Goal: Information Seeking & Learning: Learn about a topic

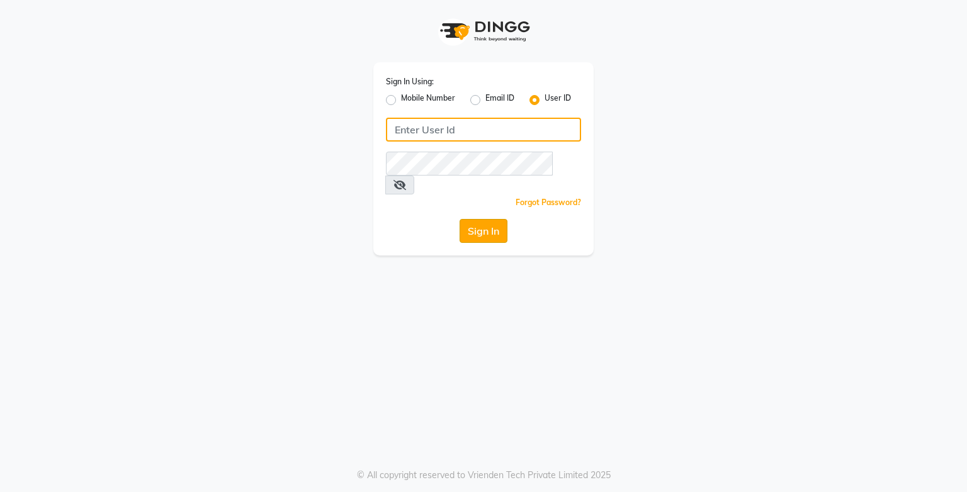
type input "e3750-21"
click at [497, 219] on button "Sign In" at bounding box center [483, 231] width 48 height 24
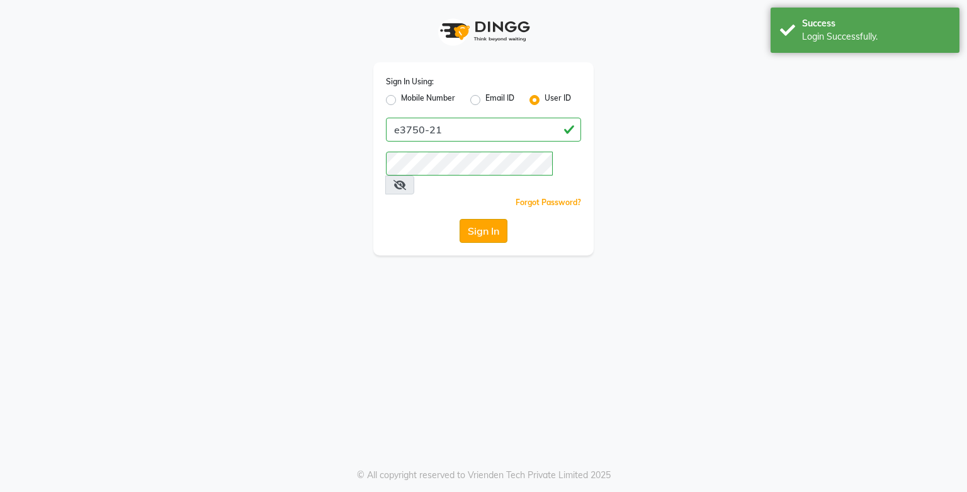
select select "service"
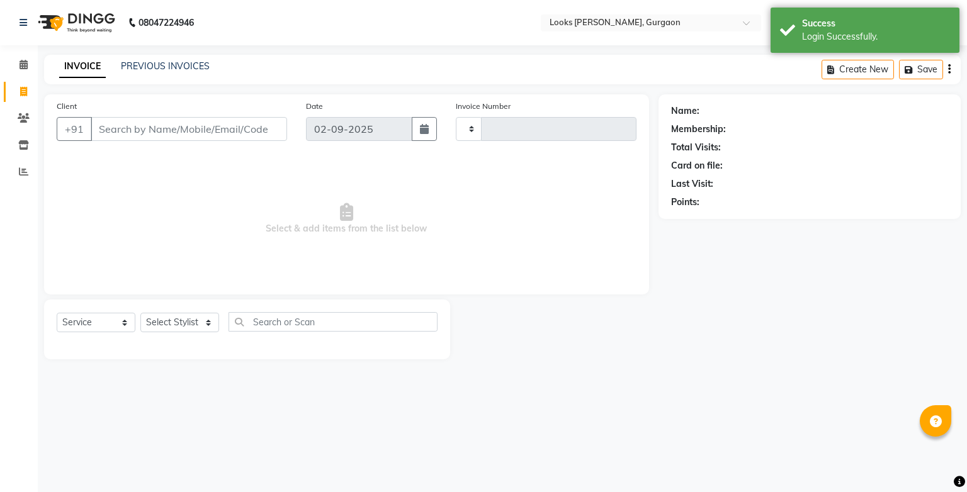
type input "1458"
select select "en"
select select "8452"
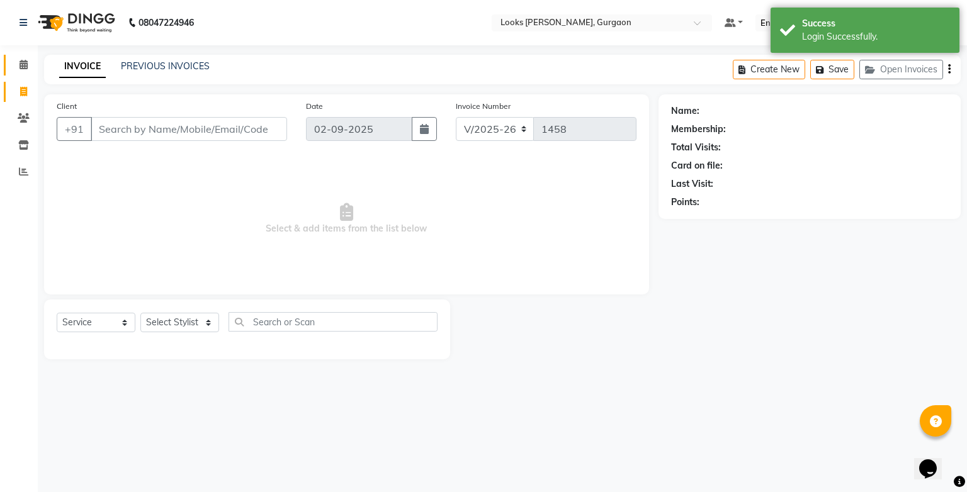
click at [23, 71] on span at bounding box center [24, 65] width 22 height 14
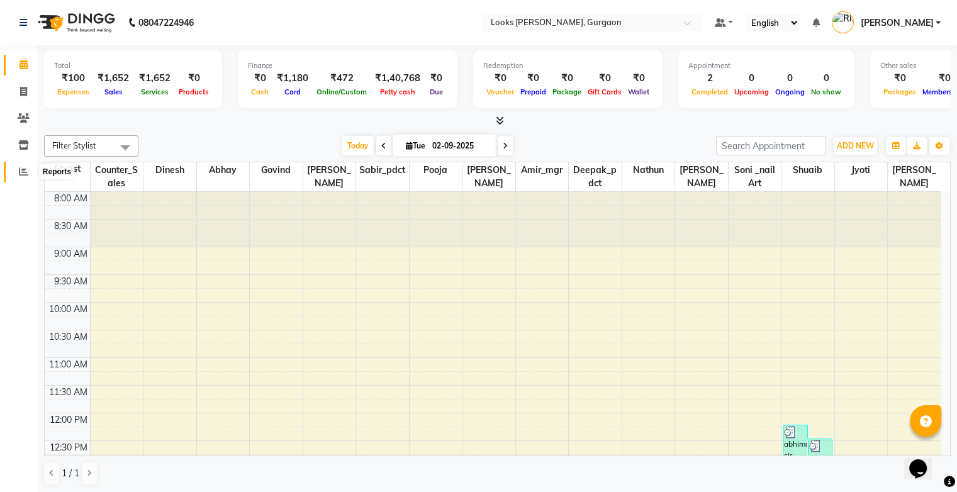
click at [26, 169] on icon at bounding box center [23, 171] width 9 height 9
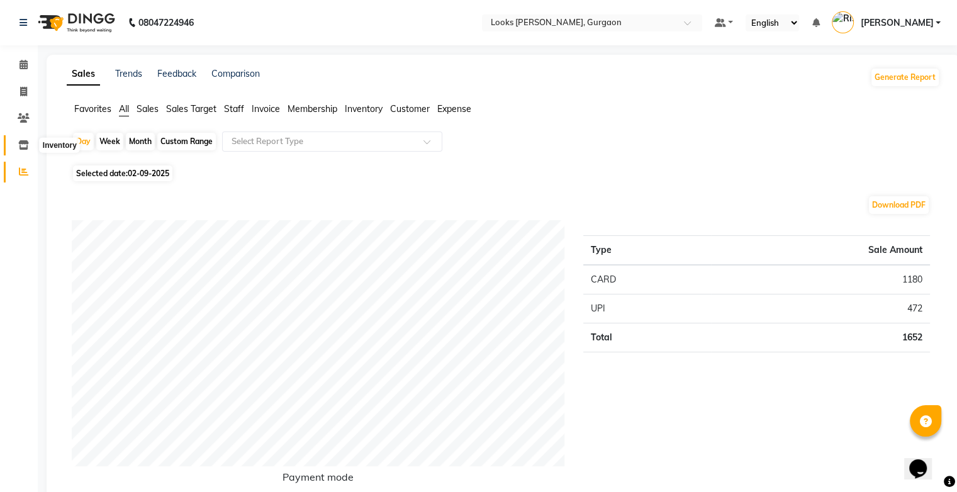
click at [23, 147] on icon at bounding box center [23, 144] width 11 height 9
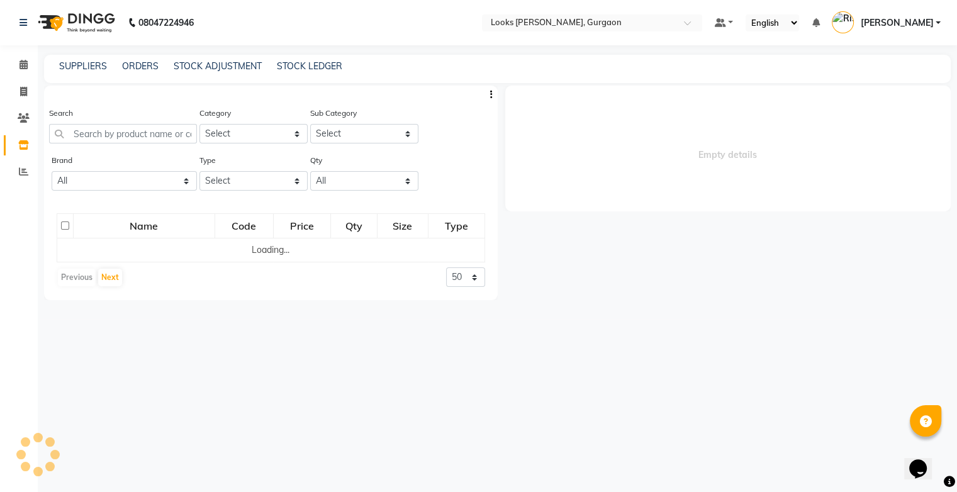
select select
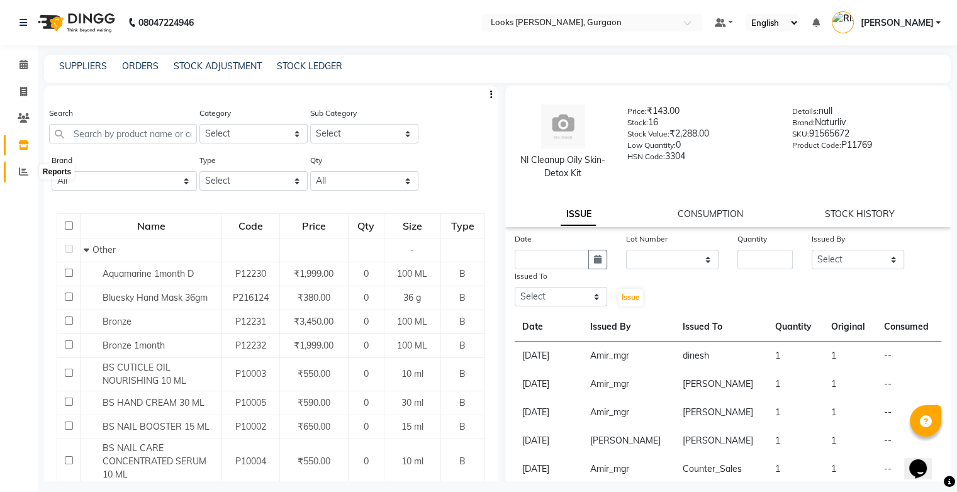
click at [23, 174] on icon at bounding box center [23, 171] width 9 height 9
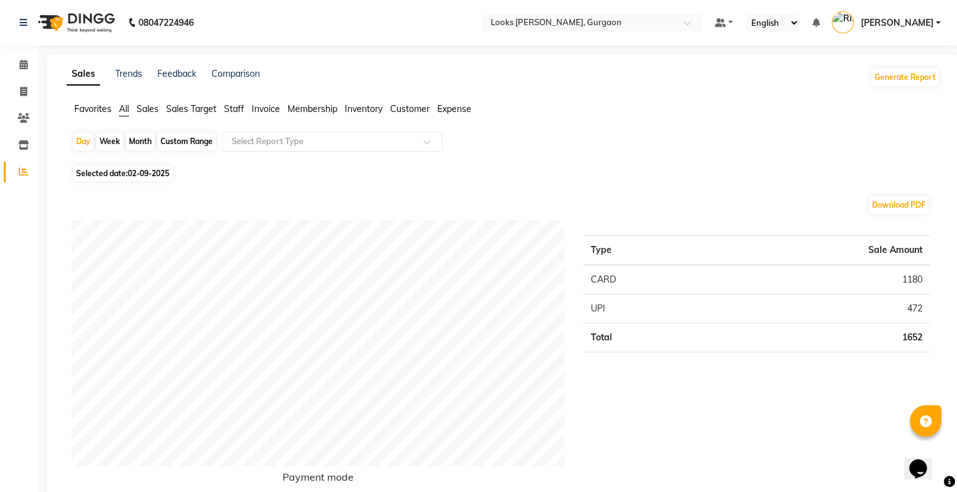
click at [235, 112] on span "Staff" at bounding box center [234, 108] width 20 height 11
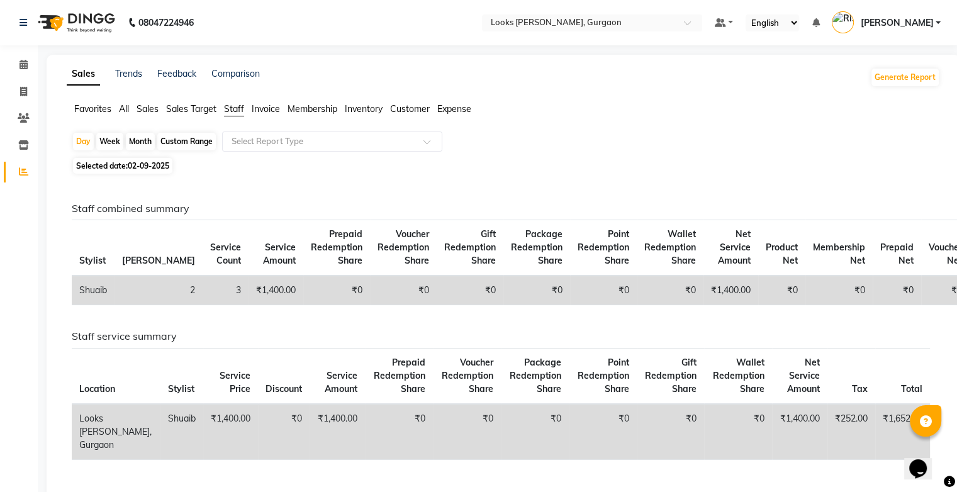
click at [143, 142] on div "Month" at bounding box center [140, 142] width 29 height 18
select select "9"
select select "2025"
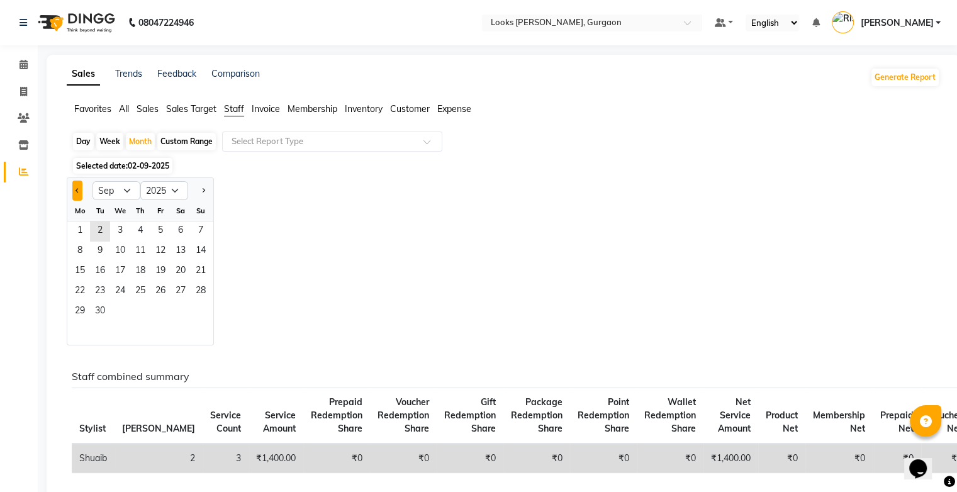
click at [76, 190] on span "Previous month" at bounding box center [78, 190] width 4 height 4
select select "8"
click at [160, 228] on span "1" at bounding box center [160, 232] width 20 height 20
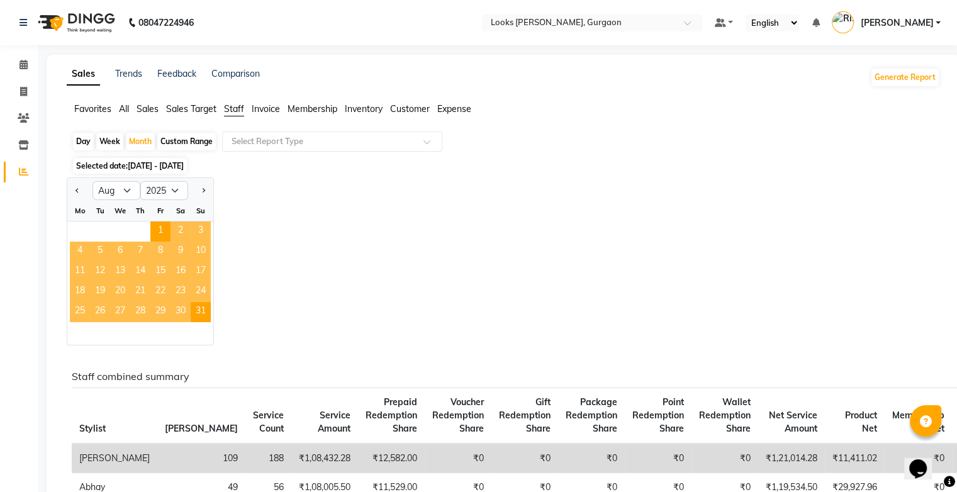
click at [531, 146] on div "Day Week Month Custom Range Select Report Type" at bounding box center [503, 143] width 863 height 23
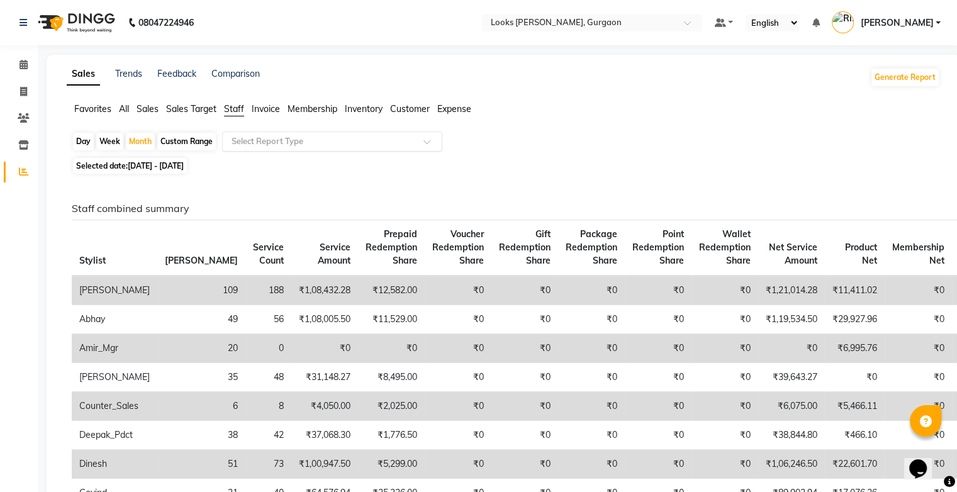
click at [396, 142] on input "text" at bounding box center [319, 141] width 181 height 13
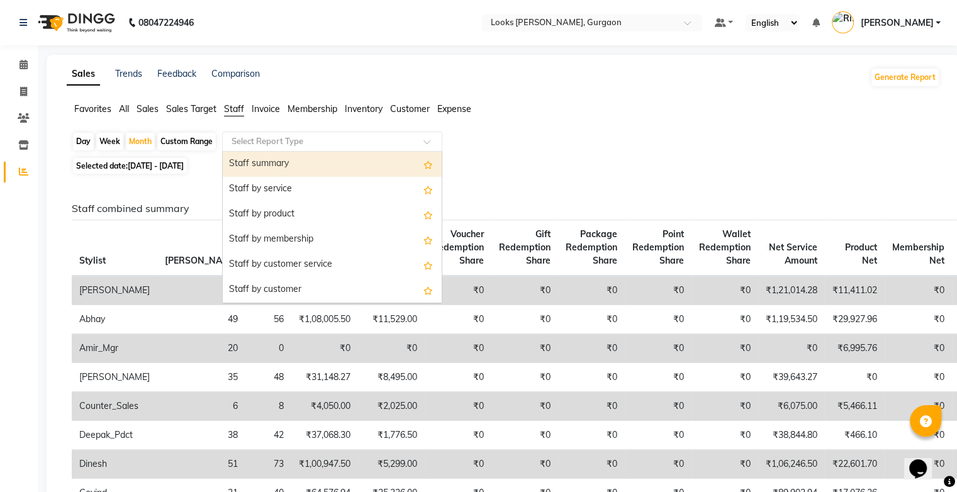
click at [561, 142] on div "Day Week Month Custom Range Select Report Type Staff summary Staff by service S…" at bounding box center [503, 143] width 863 height 23
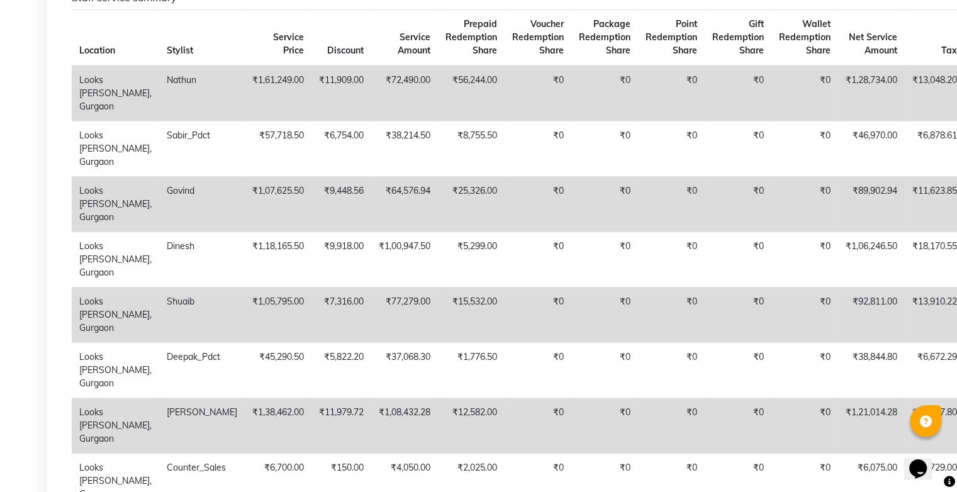
scroll to position [744, 0]
click at [245, 88] on td "₹1,61,249.00" at bounding box center [278, 93] width 67 height 56
click at [245, 115] on td "₹1,61,249.00" at bounding box center [278, 93] width 67 height 56
click at [312, 91] on td "₹11,909.00" at bounding box center [342, 93] width 60 height 56
click at [312, 88] on td "₹11,909.00" at bounding box center [342, 93] width 60 height 56
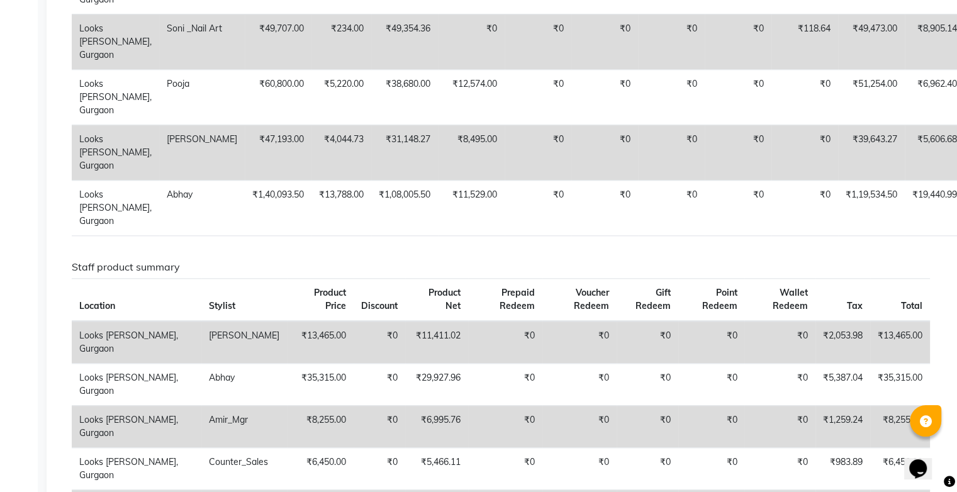
scroll to position [1351, 0]
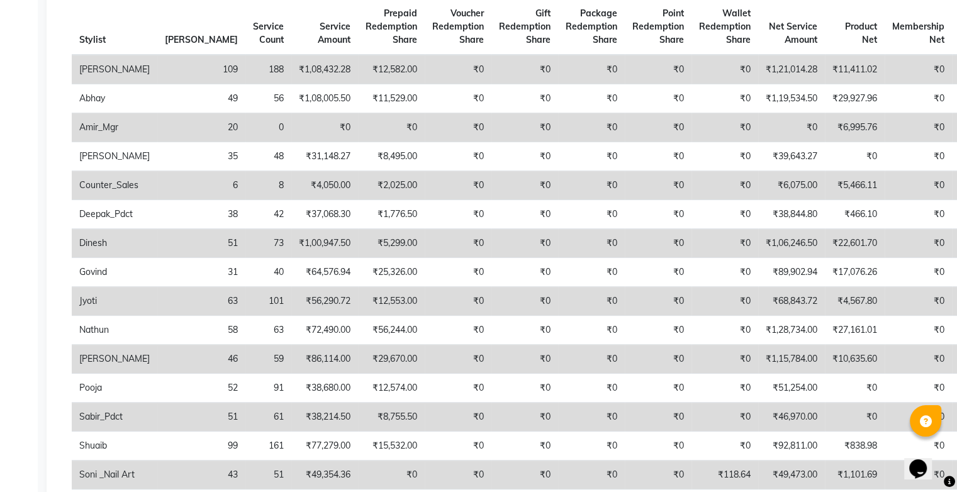
scroll to position [0, 0]
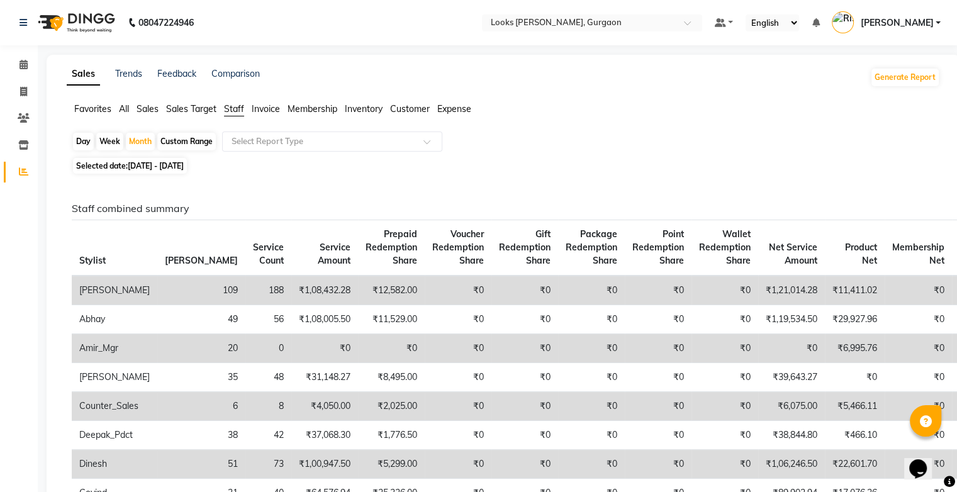
click at [239, 112] on span "Staff" at bounding box center [234, 108] width 20 height 11
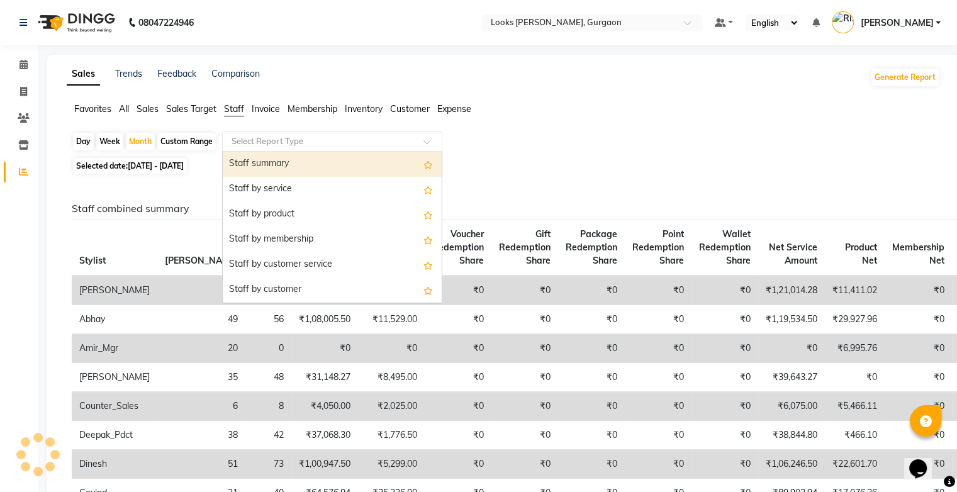
click at [296, 145] on input "text" at bounding box center [319, 141] width 181 height 13
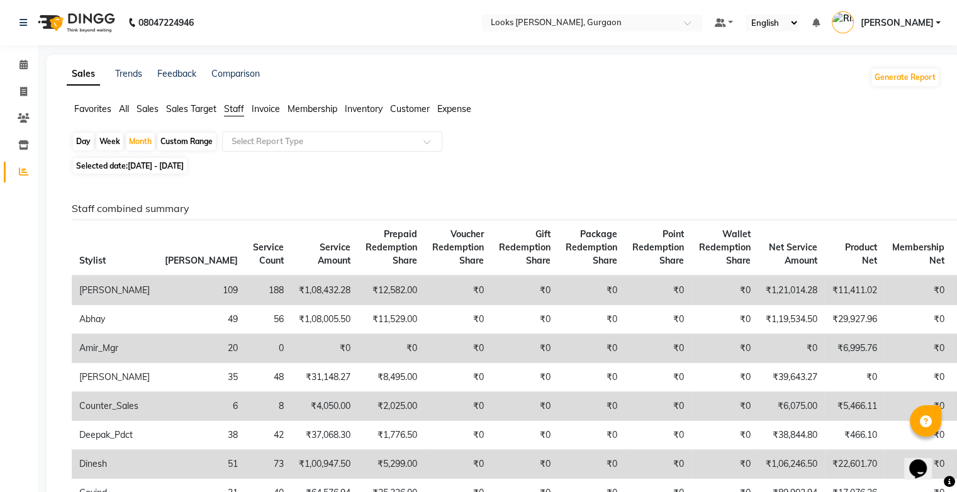
click at [145, 169] on span "[DATE] - [DATE]" at bounding box center [156, 165] width 56 height 9
select select "8"
select select "2025"
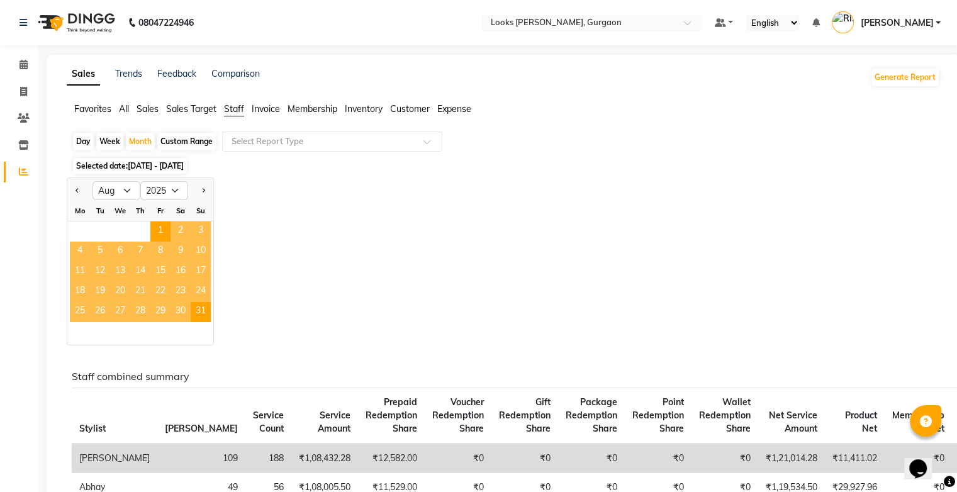
click at [179, 136] on div "Custom Range" at bounding box center [186, 142] width 59 height 18
select select "8"
select select "2025"
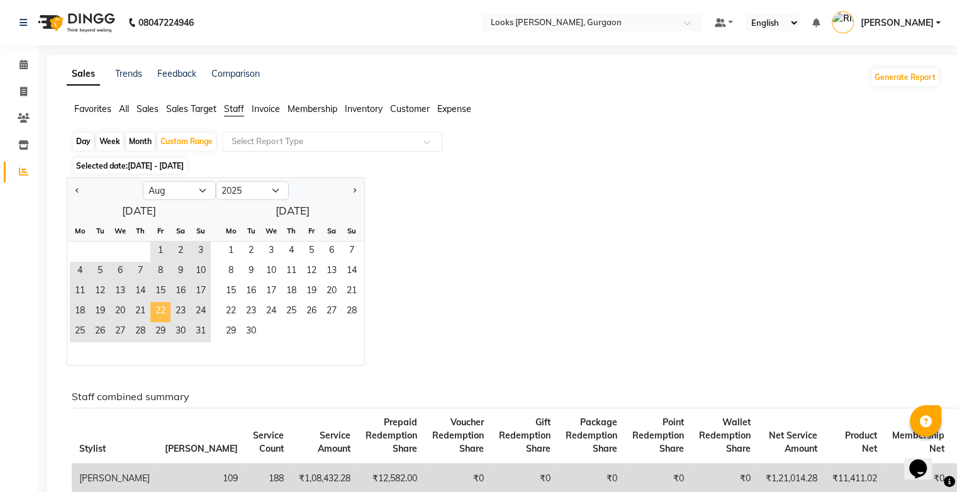
click at [167, 310] on span "22" at bounding box center [160, 312] width 20 height 20
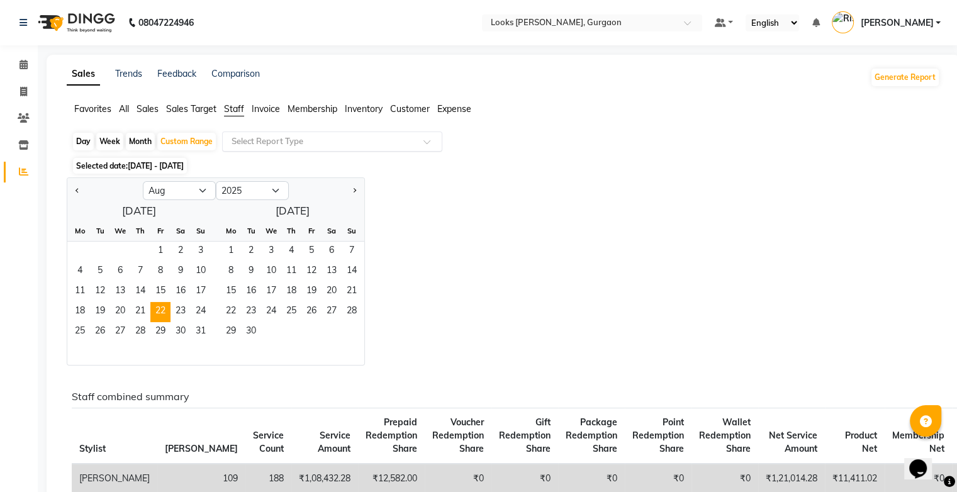
click at [313, 148] on div "Select Report Type" at bounding box center [332, 142] width 220 height 20
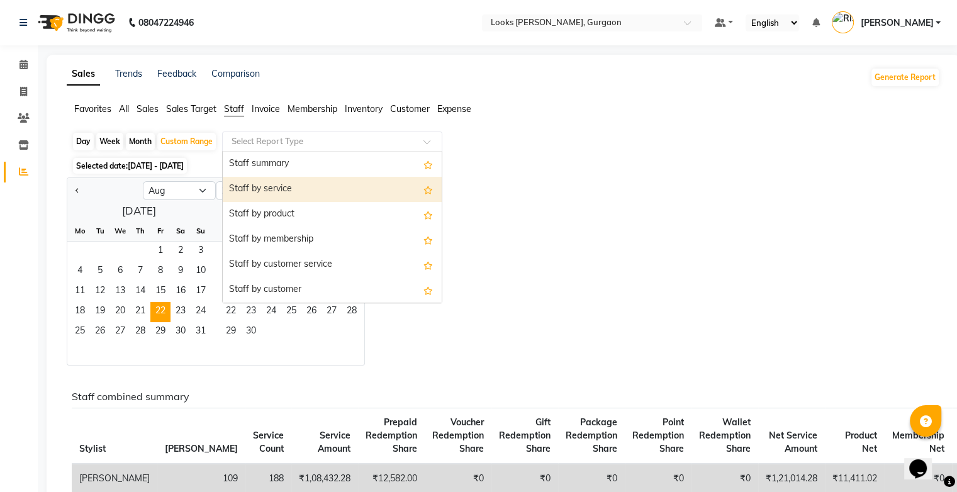
click at [352, 189] on div "Staff by service" at bounding box center [332, 189] width 219 height 25
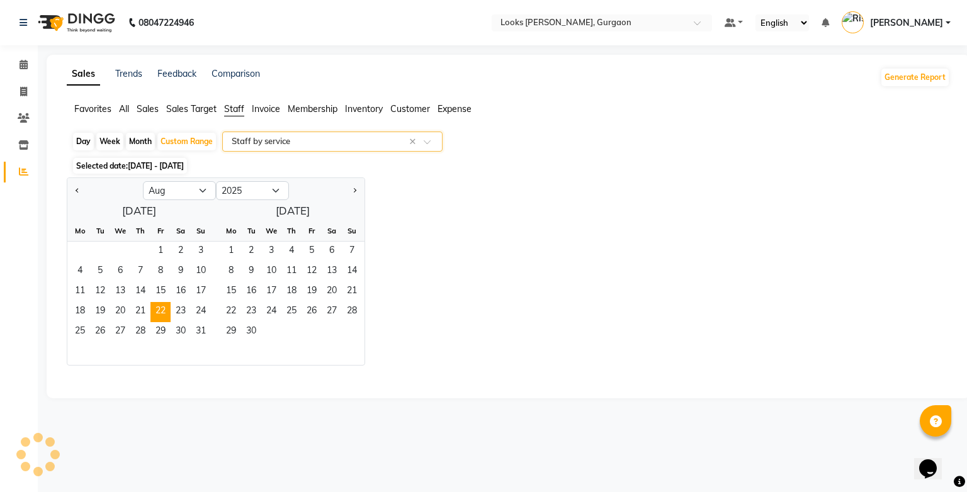
select select "filtered_report"
select select "pdf"
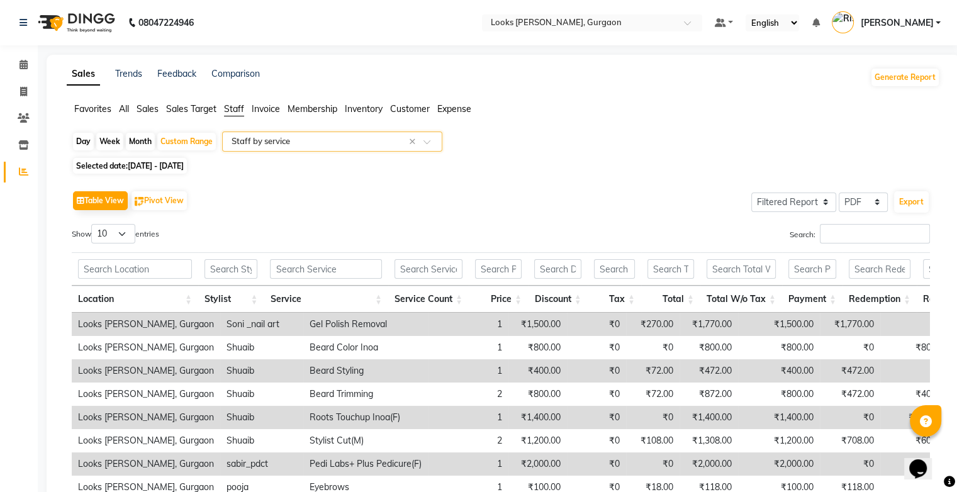
click at [176, 166] on span "[DATE] - [DATE]" at bounding box center [156, 165] width 56 height 9
select select "8"
select select "2025"
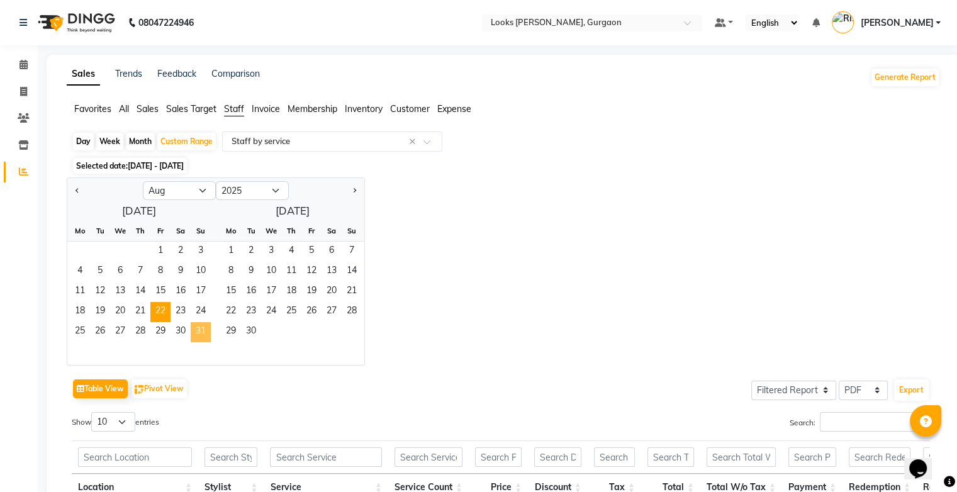
click at [199, 328] on span "31" at bounding box center [201, 332] width 20 height 20
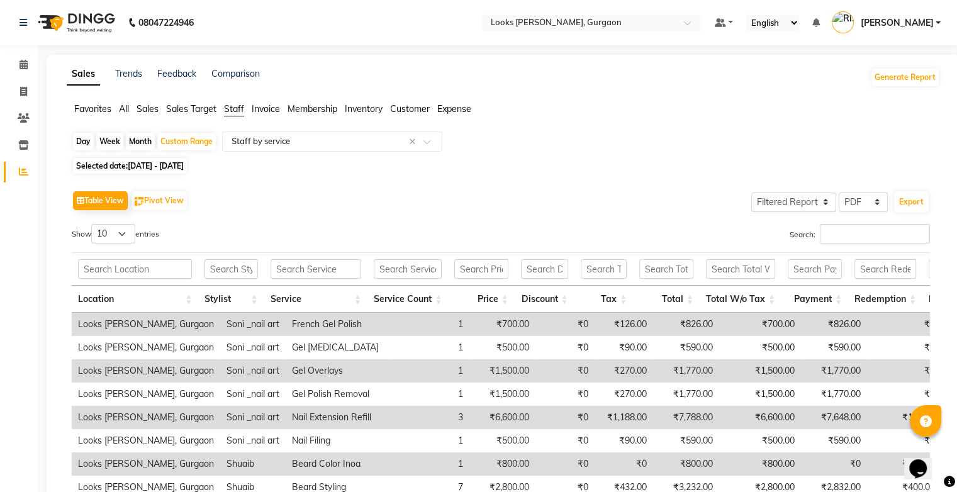
click at [104, 164] on span "Selected date: [DATE] - [DATE]" at bounding box center [130, 166] width 114 height 16
select select "8"
select select "2025"
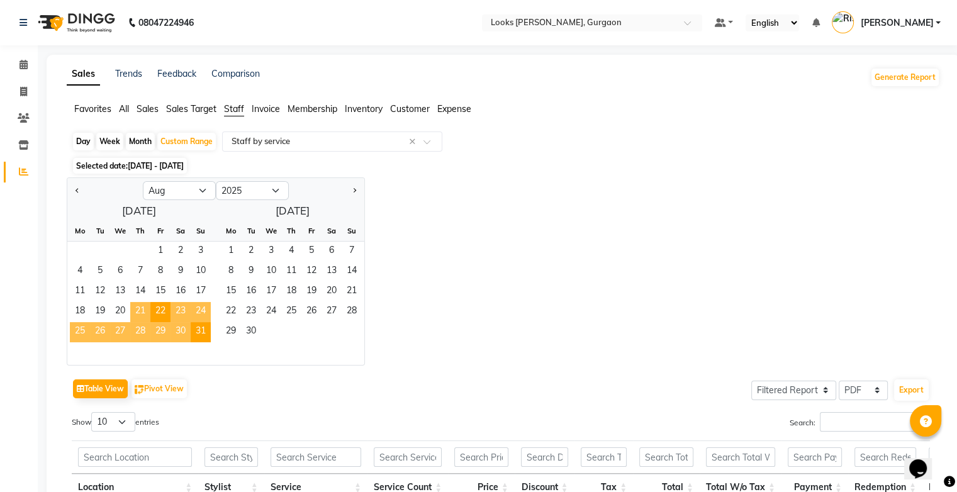
click at [142, 313] on span "21" at bounding box center [140, 312] width 20 height 20
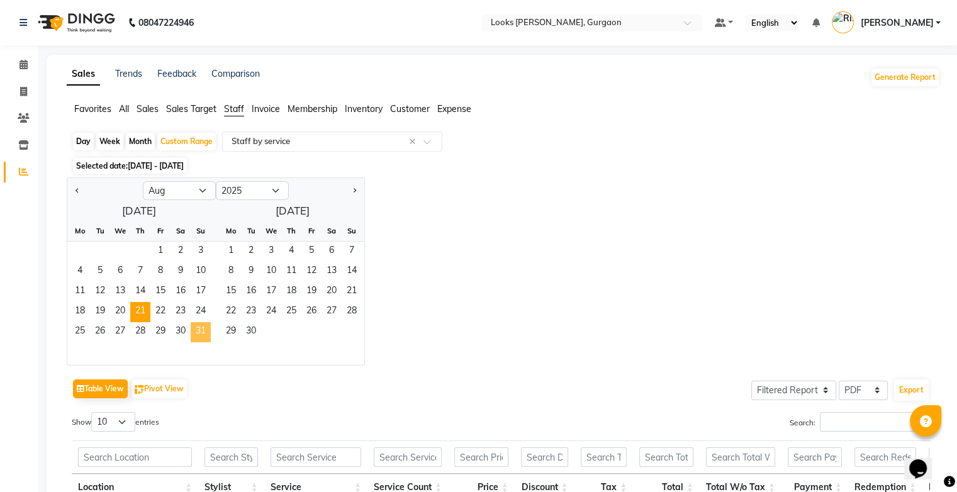
click at [196, 329] on span "31" at bounding box center [201, 332] width 20 height 20
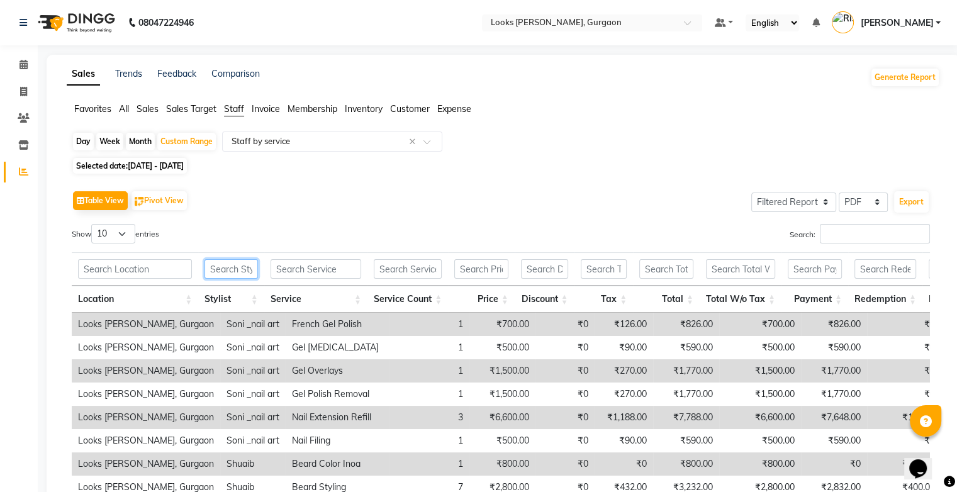
click at [241, 276] on input "text" at bounding box center [231, 269] width 53 height 20
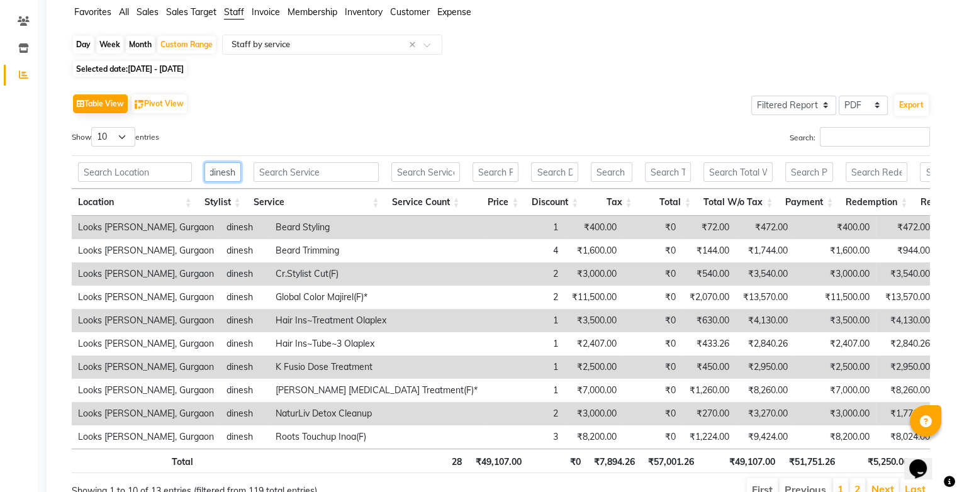
scroll to position [128, 0]
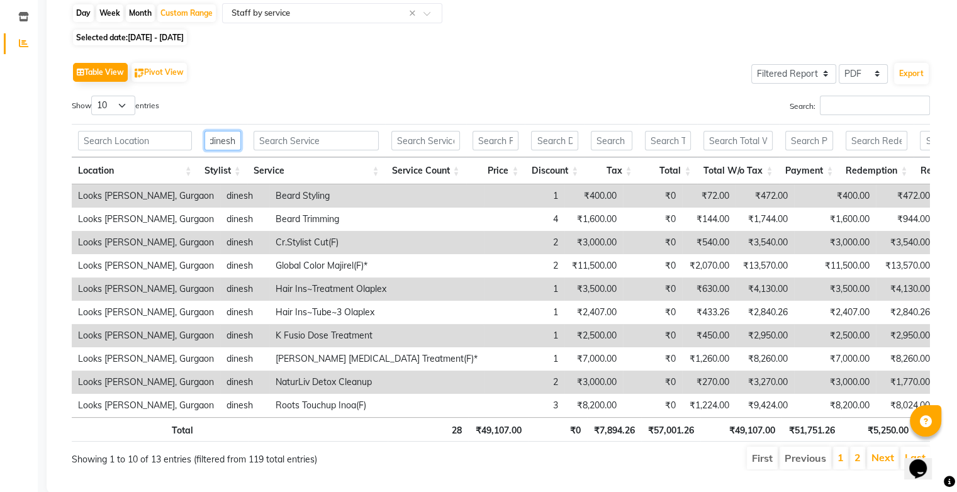
type input "dinesh"
click at [123, 106] on select "10 25 50 100" at bounding box center [113, 106] width 44 height 20
select select "50"
click at [93, 96] on select "10 25 50 100" at bounding box center [113, 106] width 44 height 20
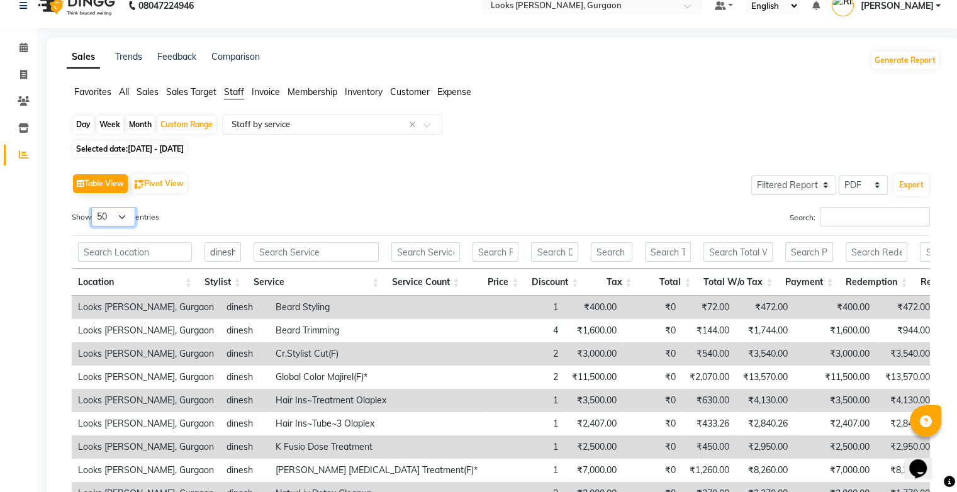
scroll to position [15, 0]
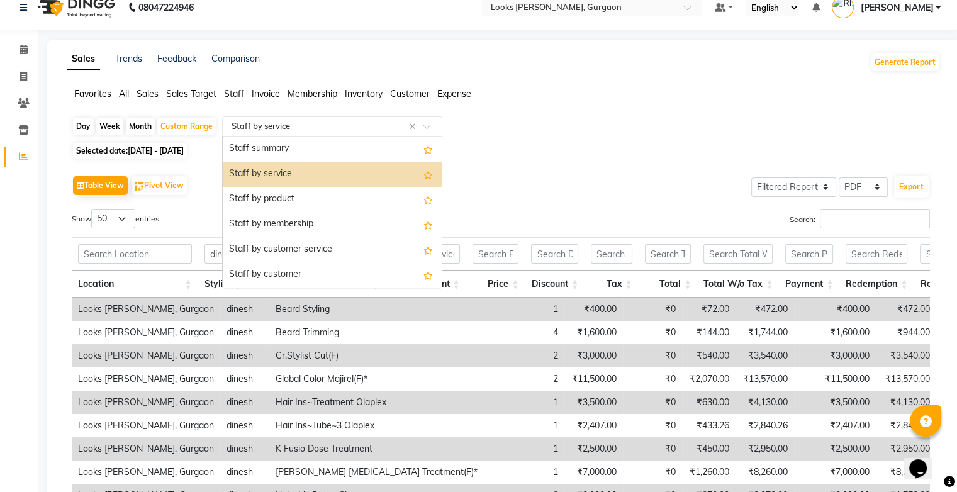
click at [429, 129] on span at bounding box center [432, 130] width 16 height 13
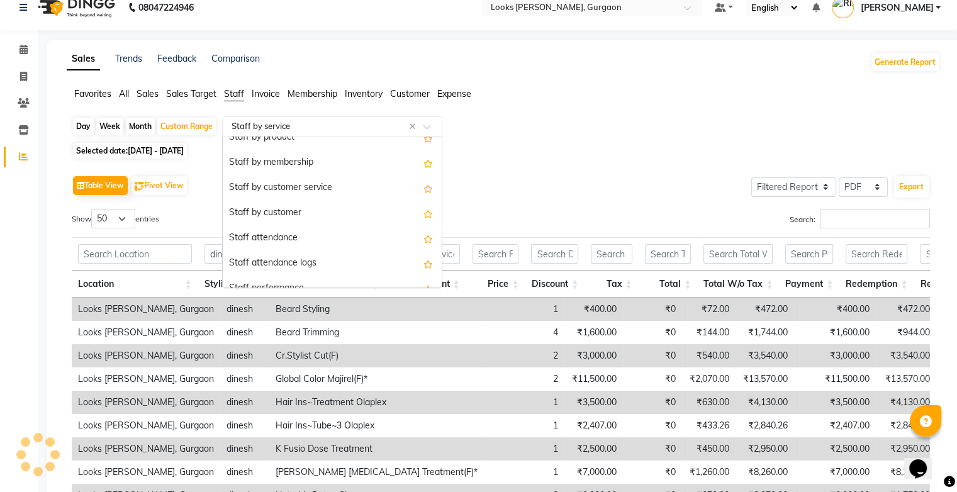
scroll to position [70, 0]
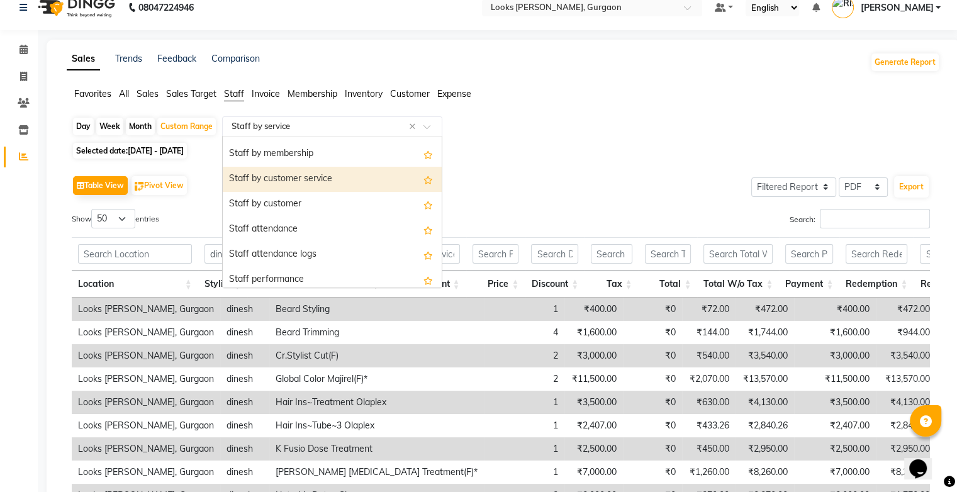
click at [521, 175] on div "Table View Pivot View Select Full Report Filtered Report Select CSV PDF Export" at bounding box center [501, 185] width 858 height 26
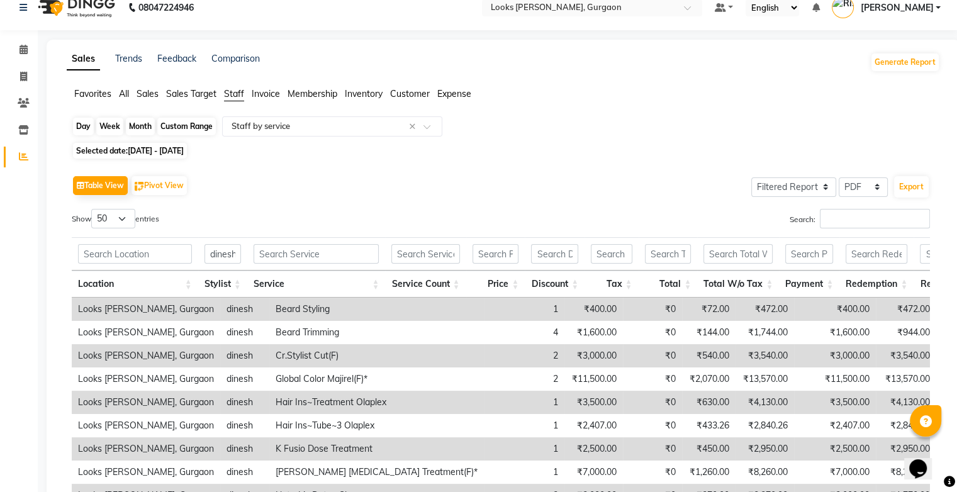
click at [183, 127] on div "Custom Range" at bounding box center [186, 127] width 59 height 18
select select "8"
select select "2025"
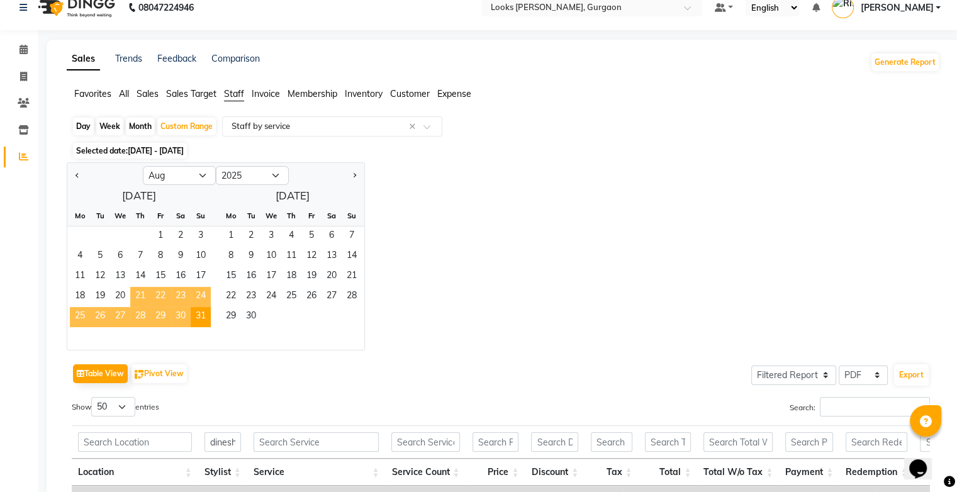
click at [142, 296] on span "21" at bounding box center [140, 297] width 20 height 20
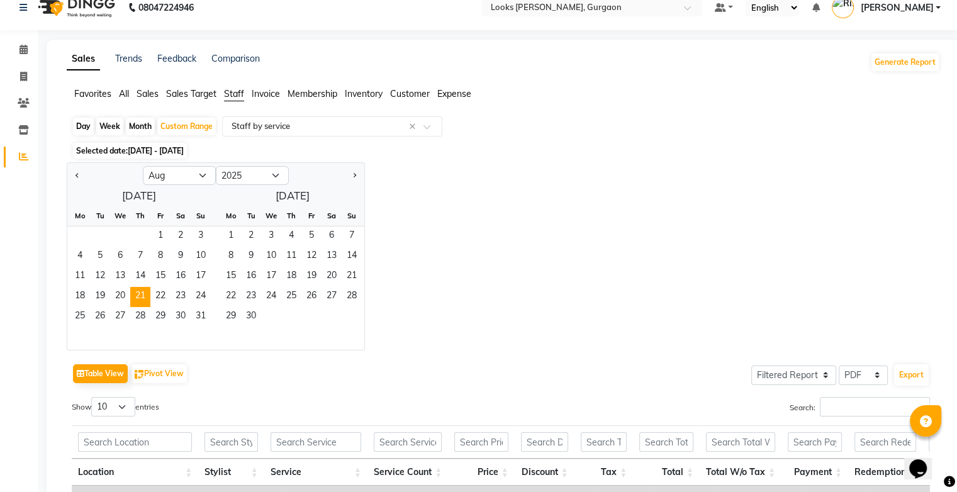
click at [76, 127] on div "Day" at bounding box center [83, 127] width 21 height 18
select select "8"
select select "2025"
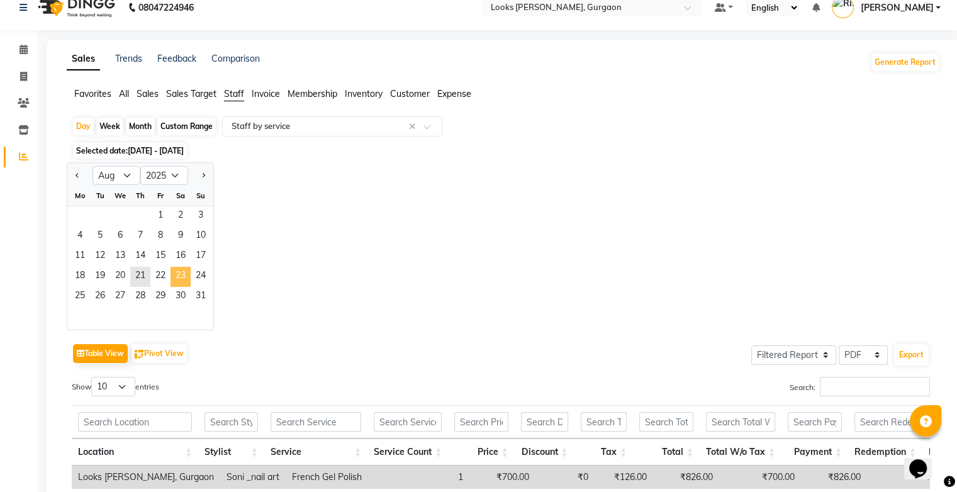
click at [182, 278] on span "23" at bounding box center [181, 277] width 20 height 20
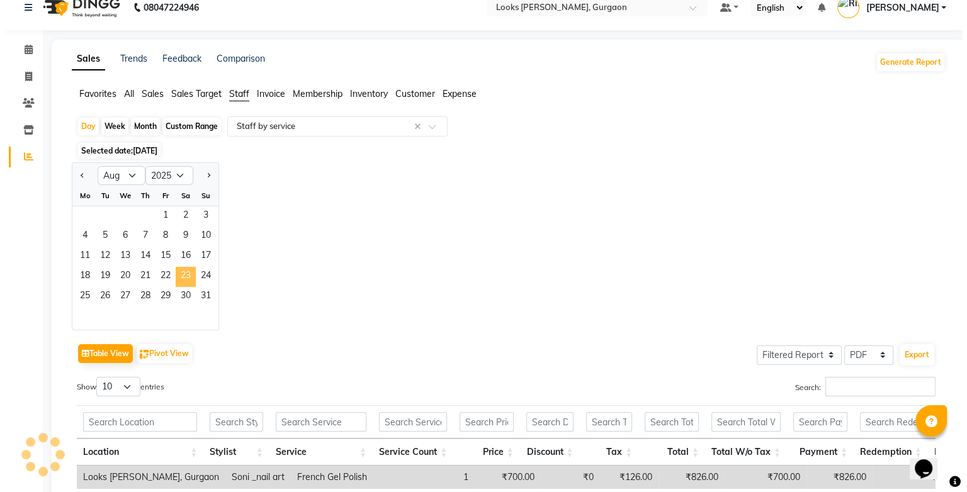
scroll to position [0, 0]
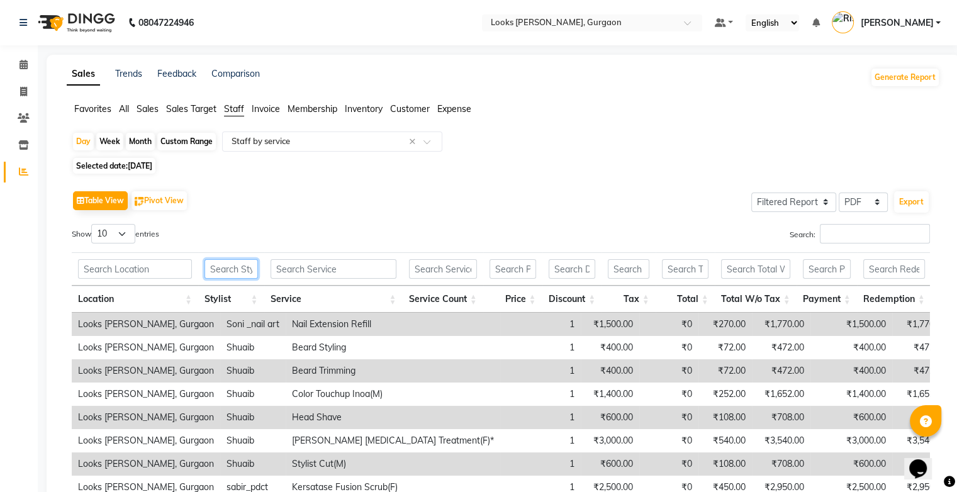
click at [235, 273] on input "text" at bounding box center [231, 269] width 53 height 20
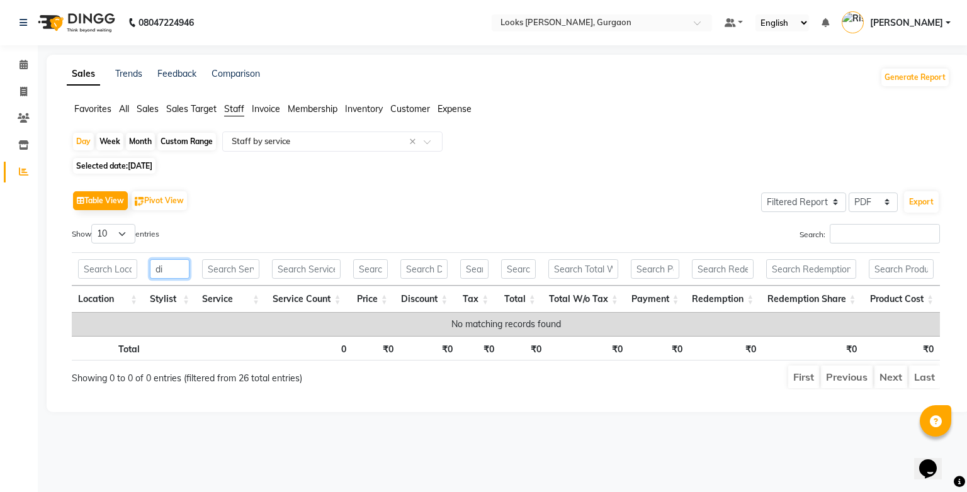
type input "d"
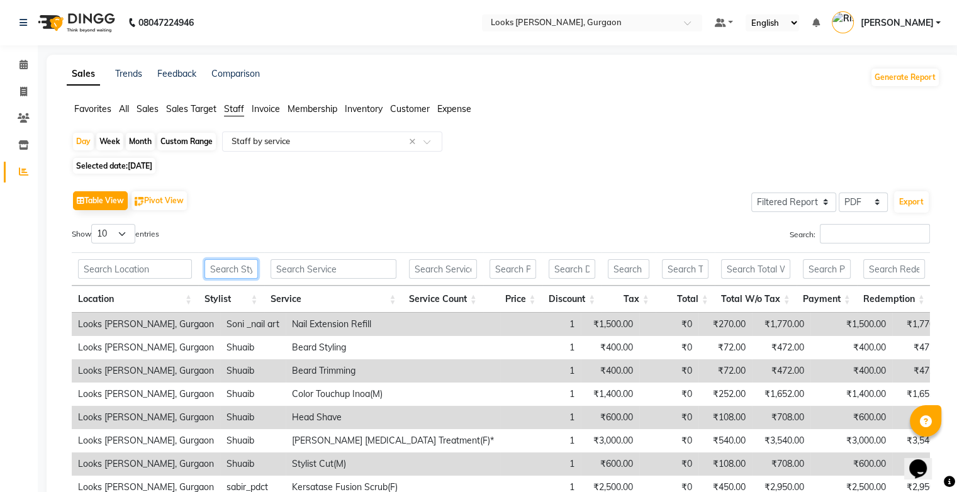
click at [235, 273] on input "text" at bounding box center [231, 269] width 53 height 20
click at [318, 272] on input "text" at bounding box center [334, 269] width 126 height 20
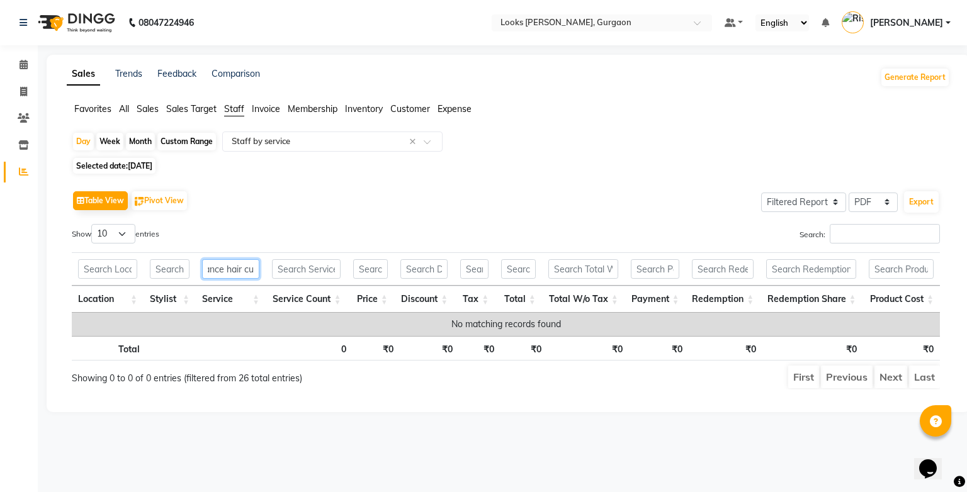
scroll to position [0, 21]
click at [281, 203] on div "Table View Pivot View Select Full Report Filtered Report Select CSV PDF Export" at bounding box center [506, 201] width 868 height 26
click at [250, 271] on input "advance hair cut" at bounding box center [230, 269] width 57 height 20
click at [250, 271] on input "ir cut" at bounding box center [230, 269] width 57 height 20
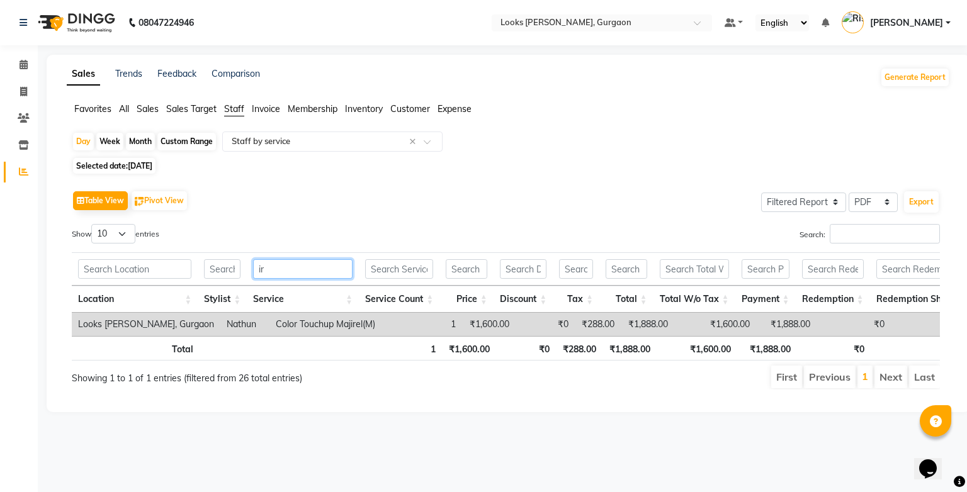
type input "i"
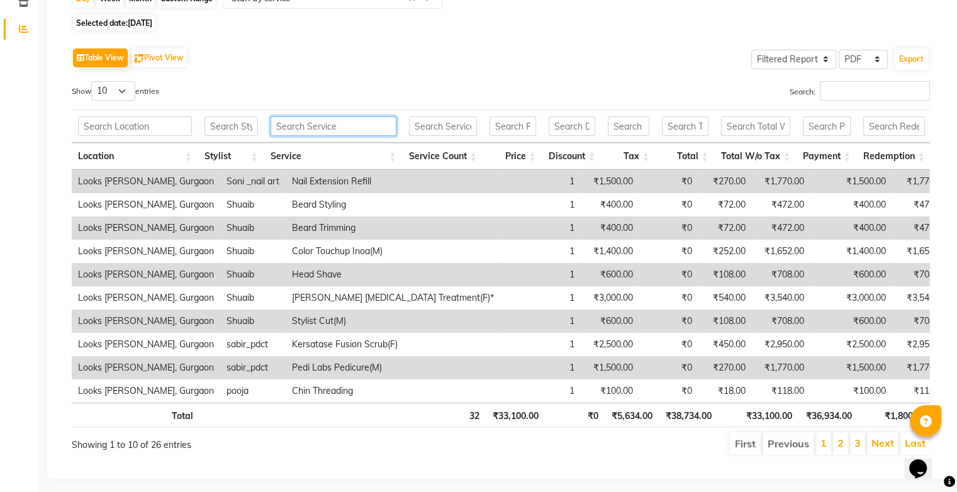
scroll to position [143, 0]
click at [126, 89] on select "10 25 50 100" at bounding box center [113, 91] width 44 height 20
select select "50"
click at [93, 81] on select "10 25 50 100" at bounding box center [113, 91] width 44 height 20
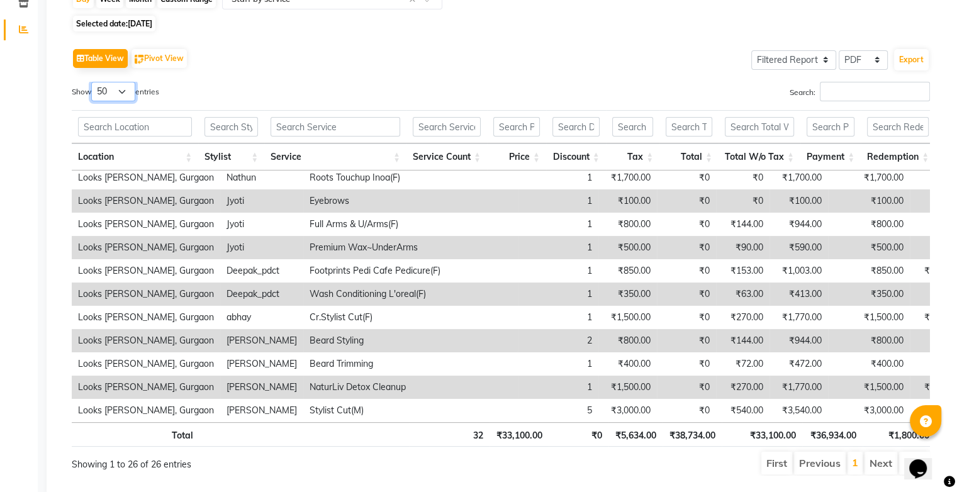
scroll to position [0, 0]
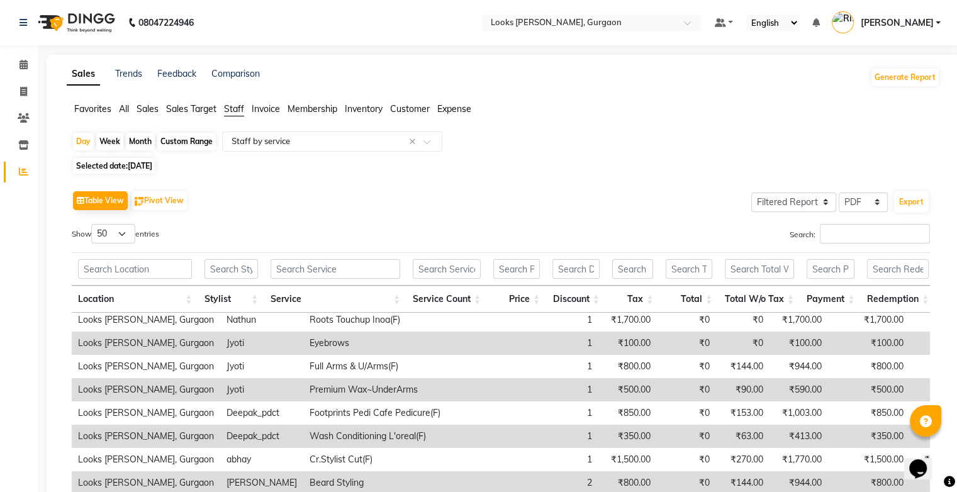
click at [146, 167] on span "[DATE]" at bounding box center [140, 165] width 25 height 9
select select "8"
select select "2025"
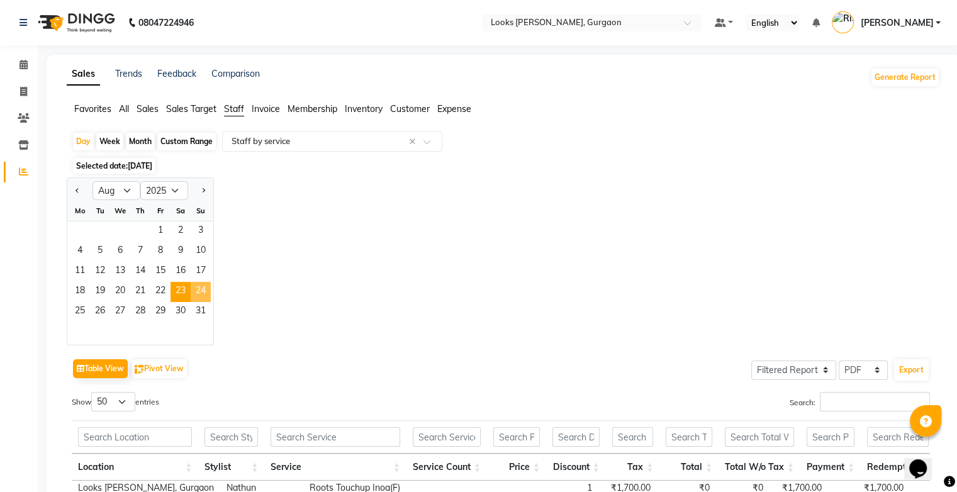
click at [201, 290] on span "24" at bounding box center [201, 292] width 20 height 20
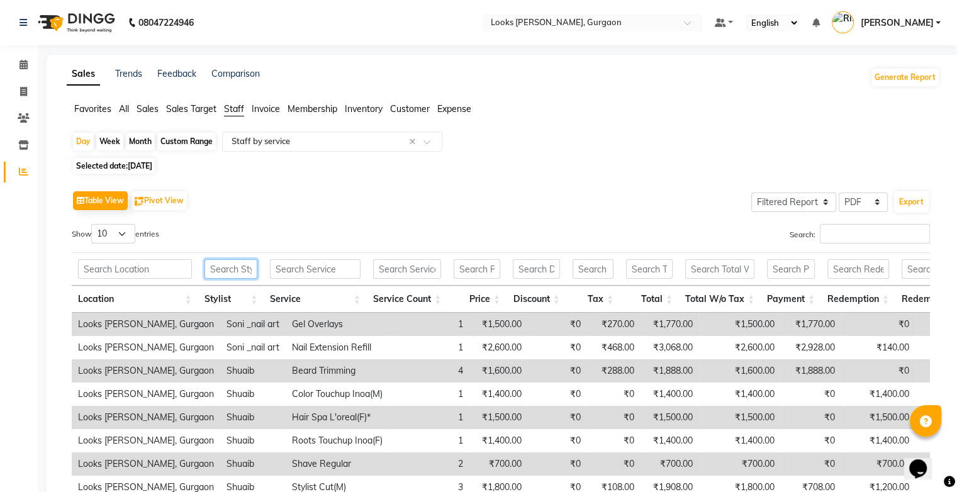
click at [235, 267] on input "text" at bounding box center [231, 269] width 53 height 20
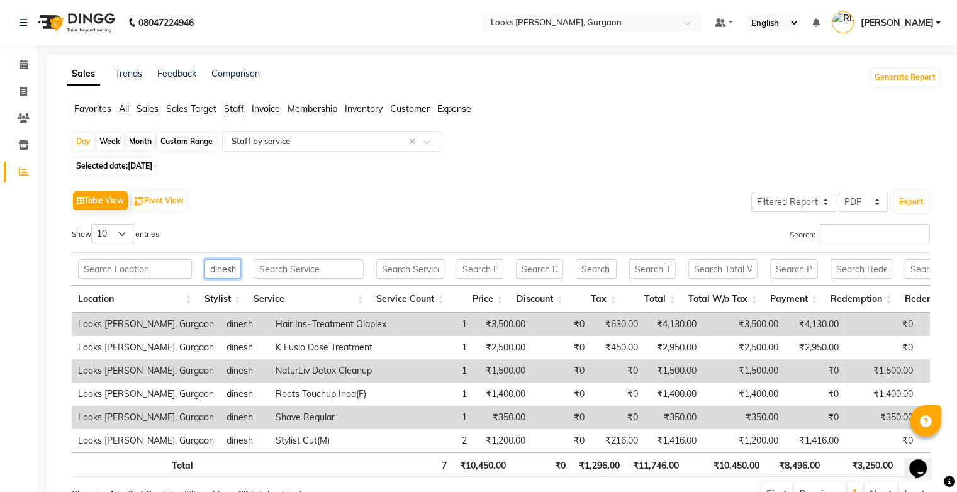
scroll to position [0, 1]
type input "dinesh"
click at [113, 230] on select "10 25 50 100" at bounding box center [113, 234] width 44 height 20
select select "50"
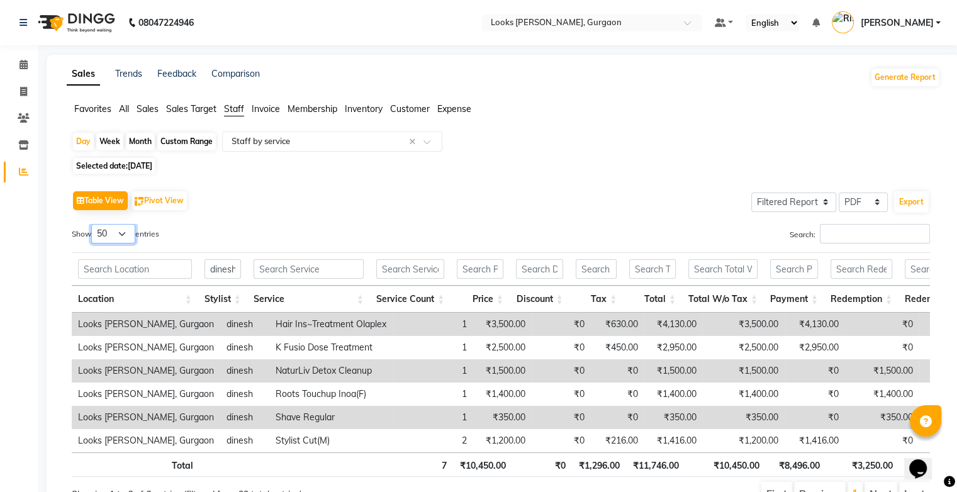
click at [93, 224] on select "10 25 50 100" at bounding box center [113, 234] width 44 height 20
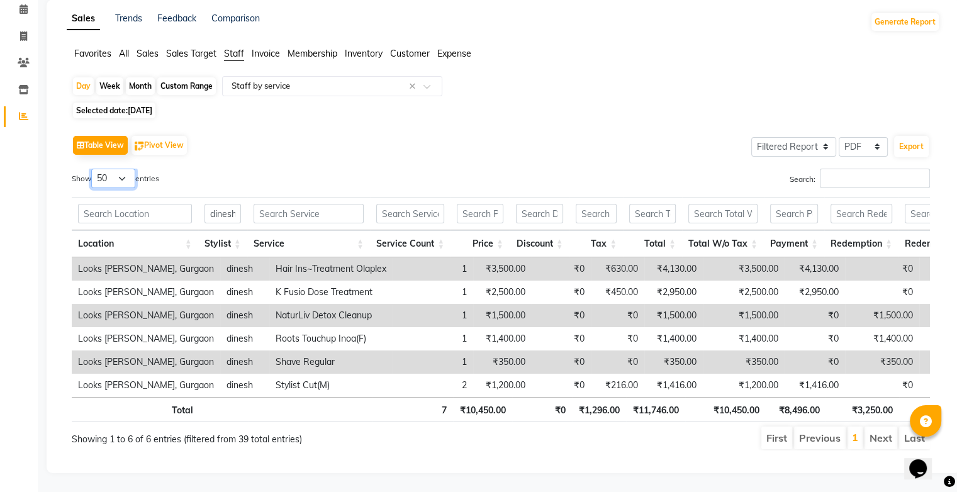
scroll to position [73, 0]
click at [146, 106] on span "[DATE]" at bounding box center [140, 110] width 25 height 9
select select "8"
select select "2025"
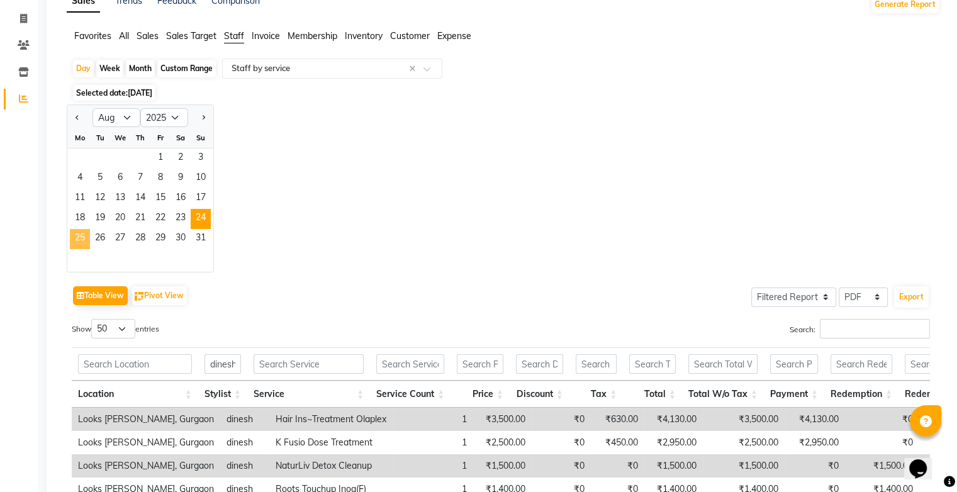
click at [86, 239] on span "25" at bounding box center [80, 239] width 20 height 20
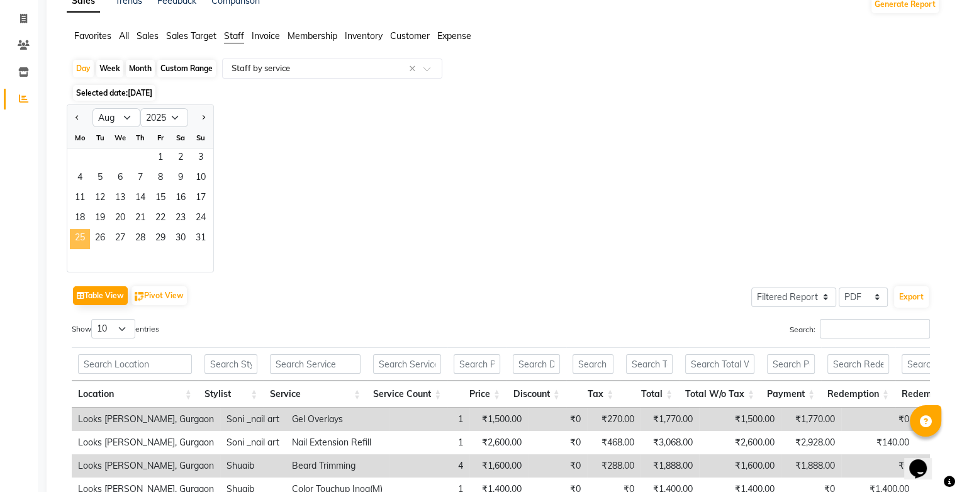
scroll to position [0, 0]
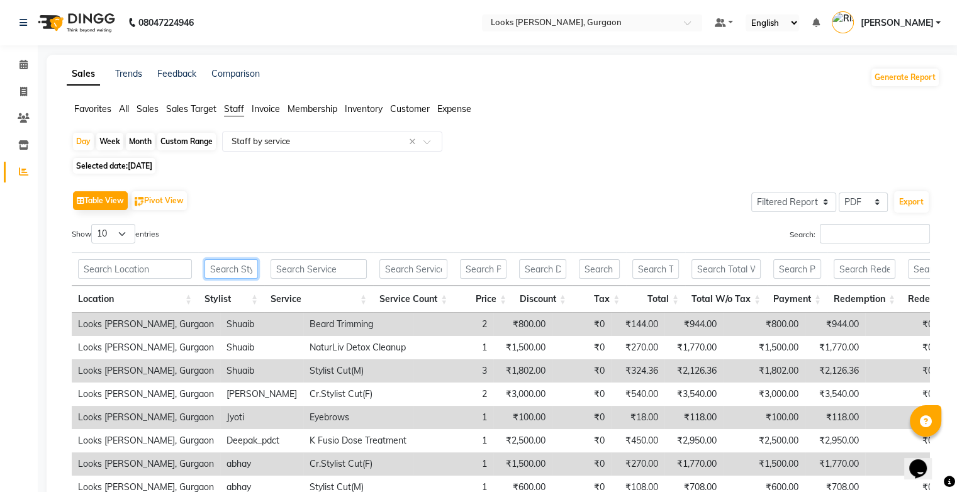
click at [242, 271] on input "text" at bounding box center [231, 269] width 53 height 20
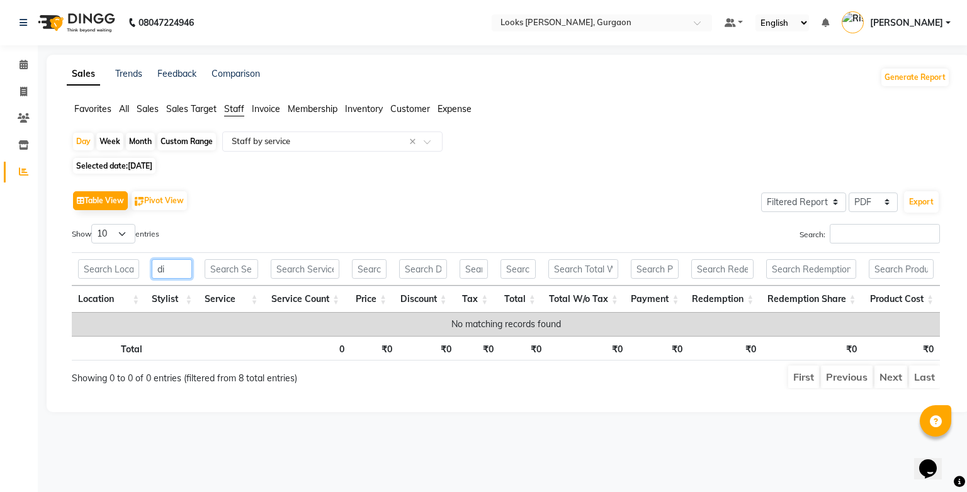
type input "d"
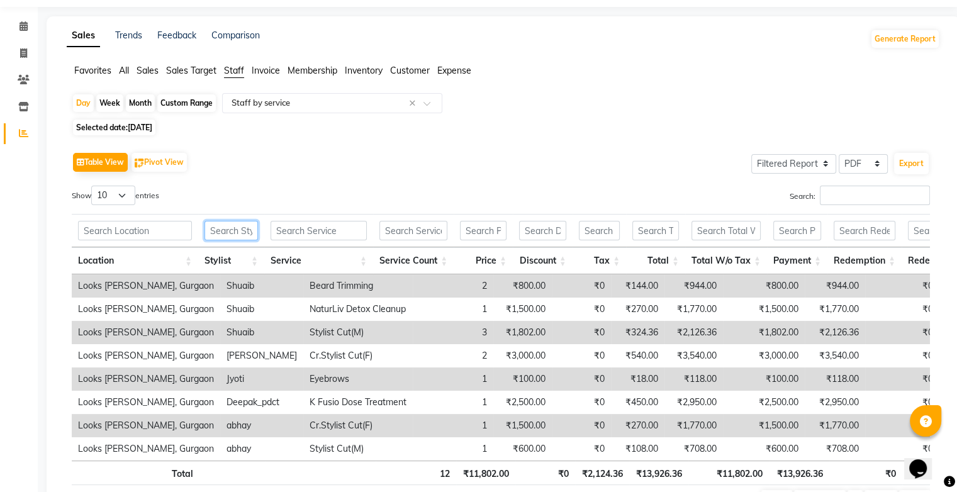
scroll to position [35, 0]
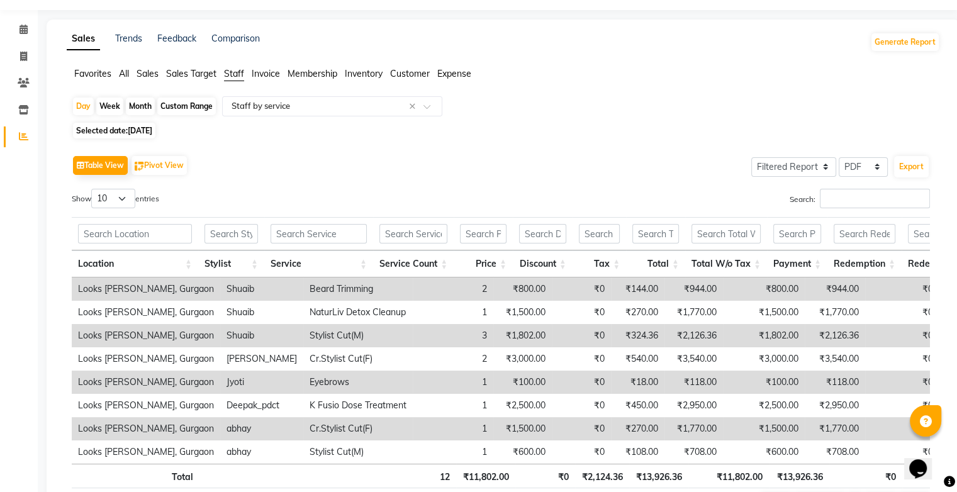
click at [147, 130] on span "[DATE]" at bounding box center [140, 130] width 25 height 9
select select "8"
select select "2025"
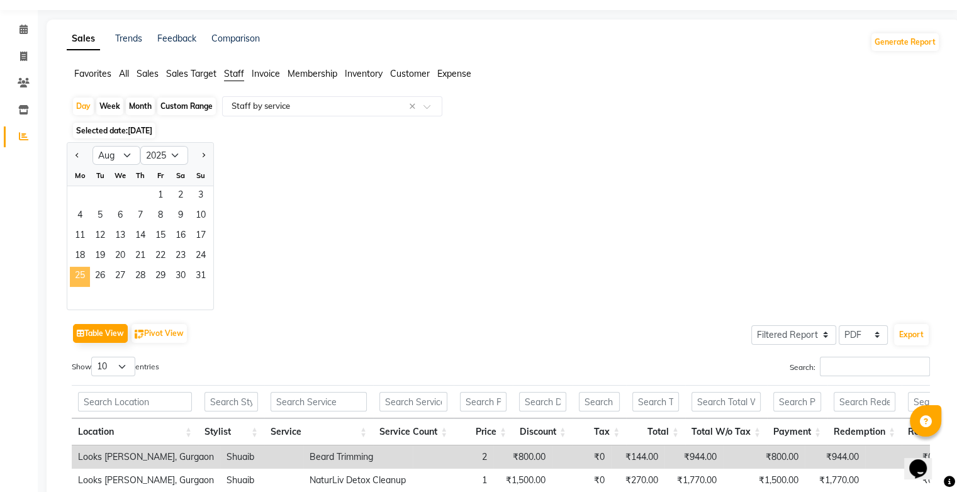
click at [80, 271] on span "25" at bounding box center [80, 277] width 20 height 20
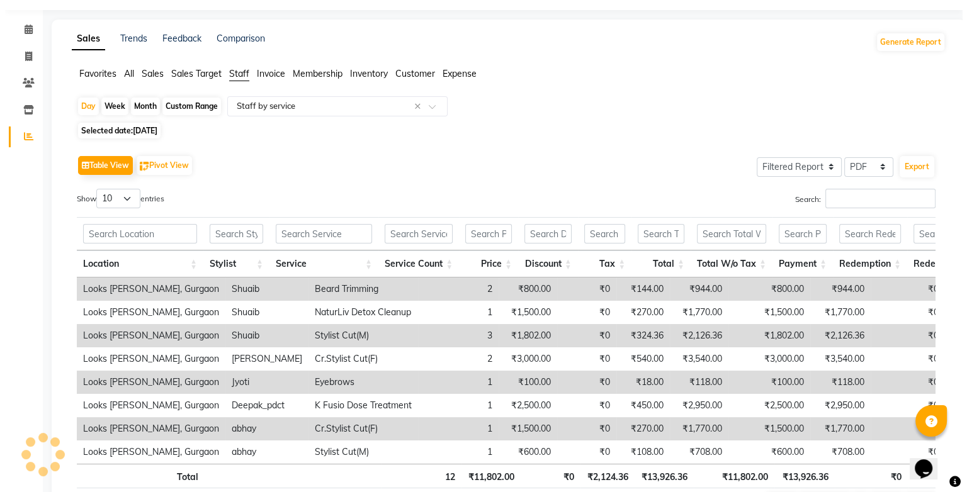
scroll to position [0, 0]
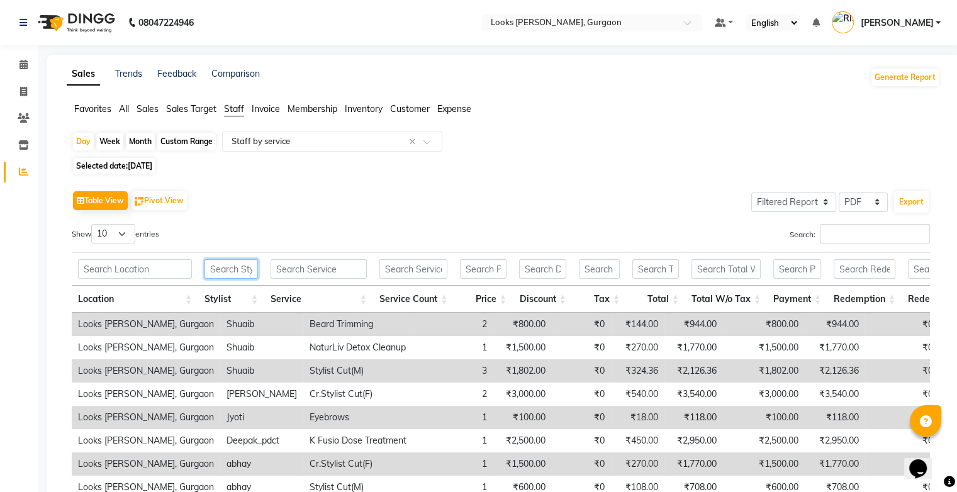
click at [232, 264] on input "text" at bounding box center [231, 269] width 53 height 20
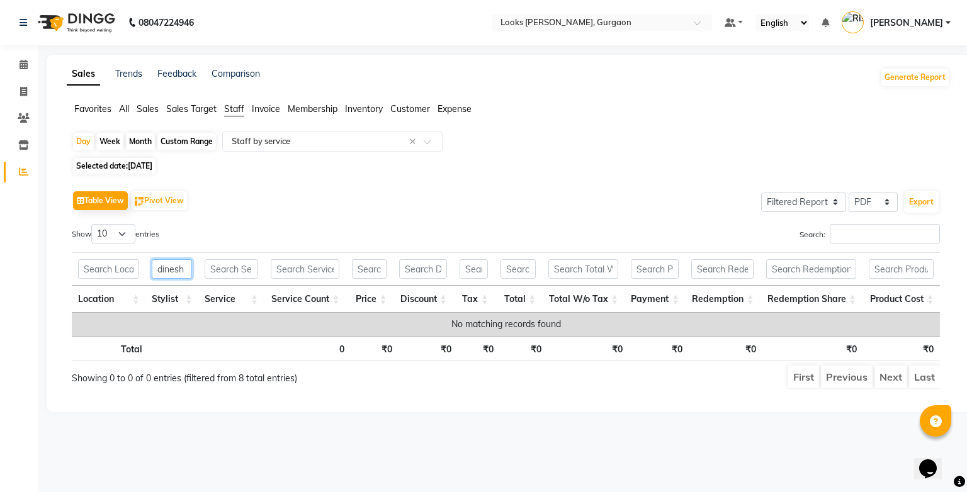
type input "dinesh"
click at [152, 170] on span "[DATE]" at bounding box center [140, 165] width 25 height 9
select select "8"
select select "2025"
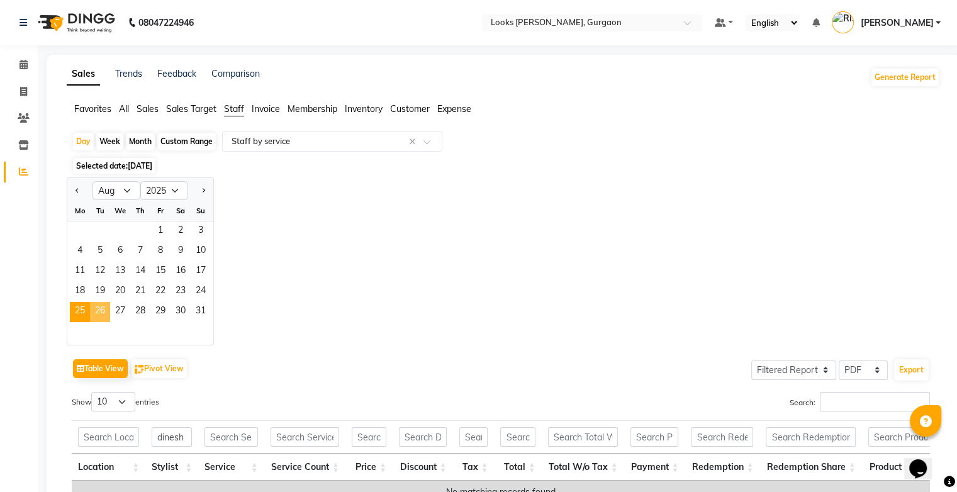
click at [104, 312] on span "26" at bounding box center [100, 312] width 20 height 20
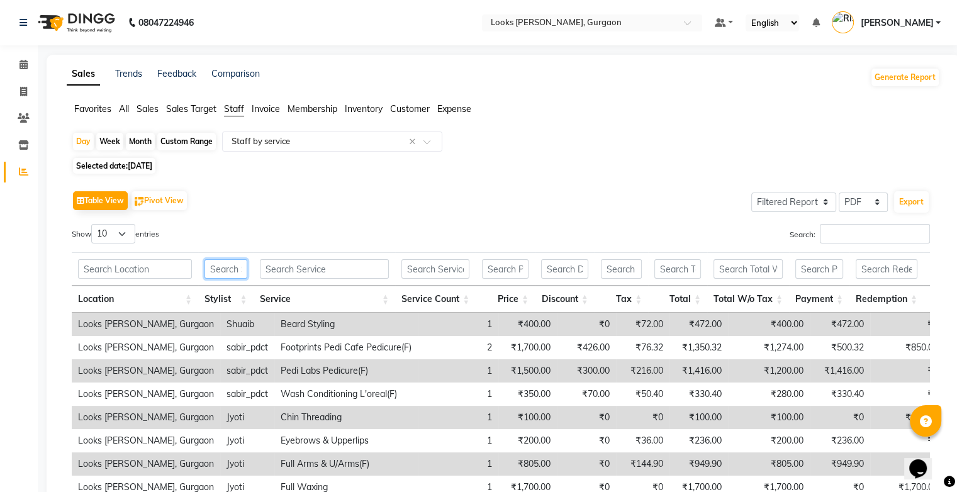
click at [222, 271] on input "text" at bounding box center [226, 269] width 42 height 20
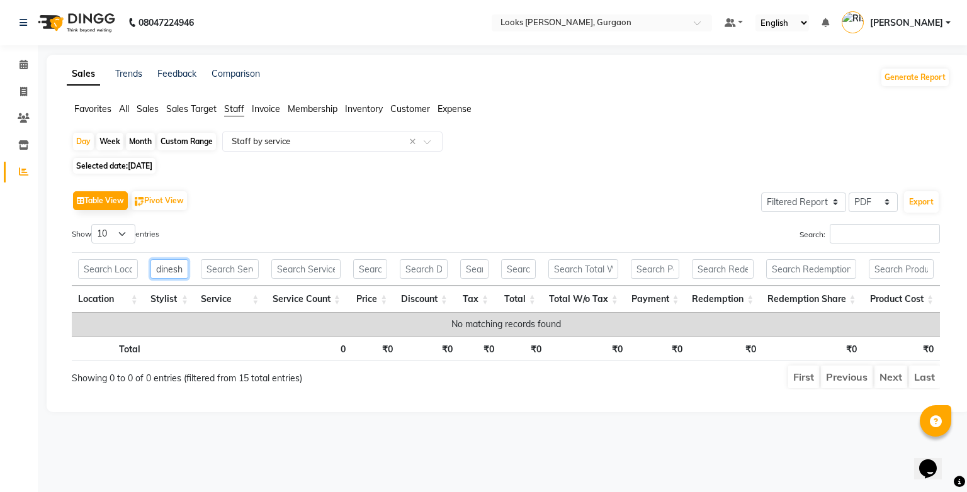
type input "dinesh"
click at [147, 166] on span "[DATE]" at bounding box center [140, 165] width 25 height 9
select select "8"
select select "2025"
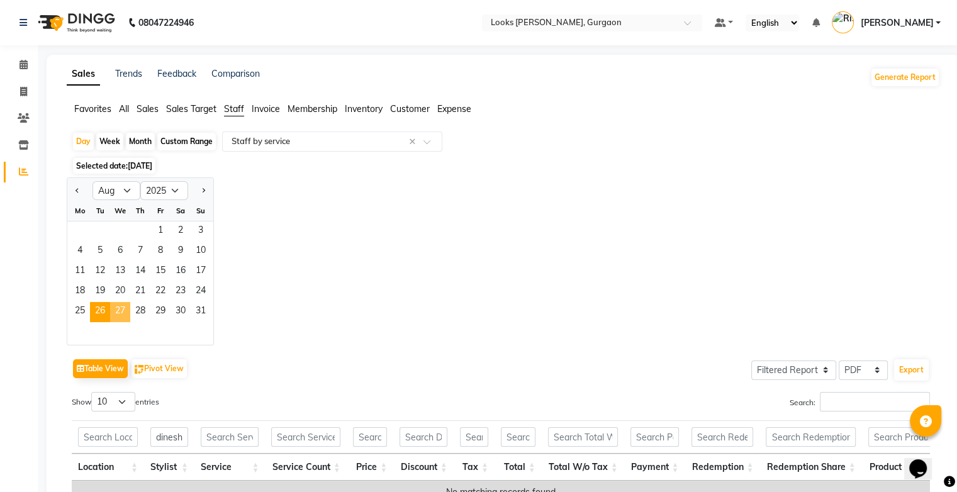
click at [118, 311] on span "27" at bounding box center [120, 312] width 20 height 20
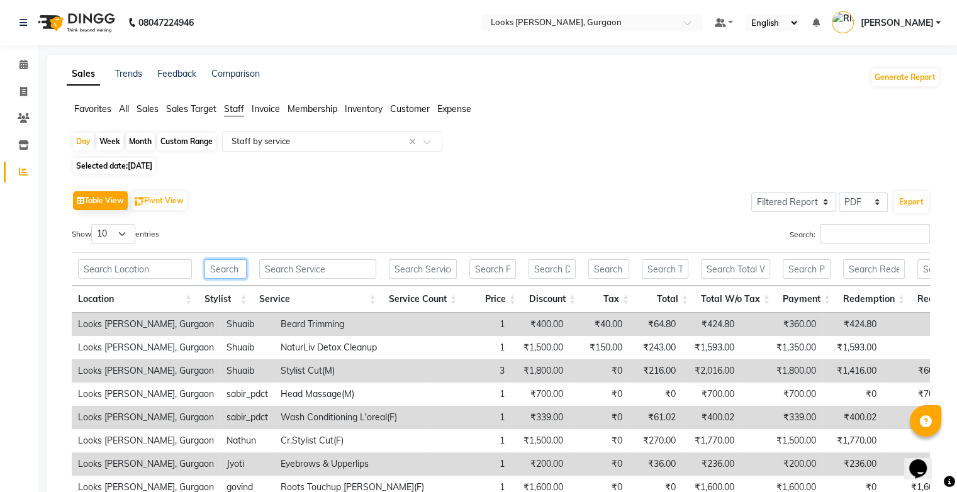
click at [228, 271] on input "text" at bounding box center [226, 269] width 42 height 20
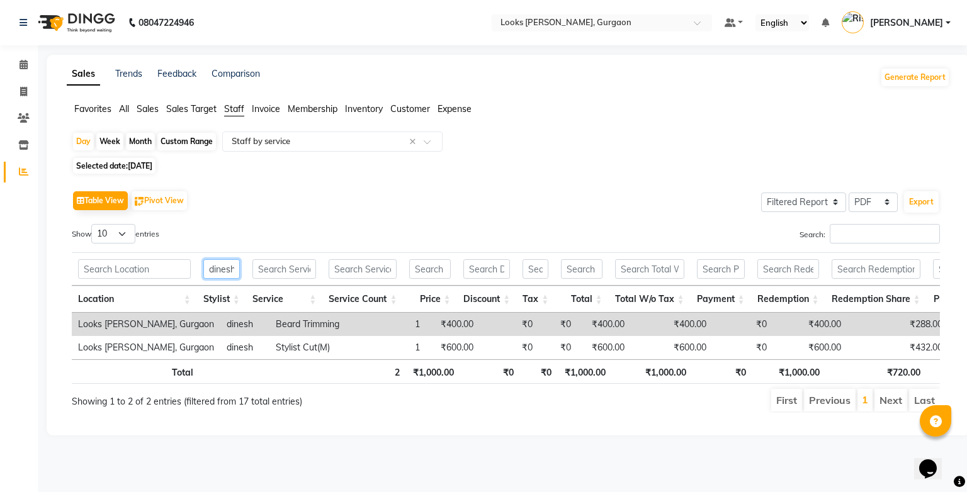
scroll to position [0, 1]
type input "dinesh"
click at [152, 171] on span "[DATE]" at bounding box center [140, 165] width 25 height 9
select select "8"
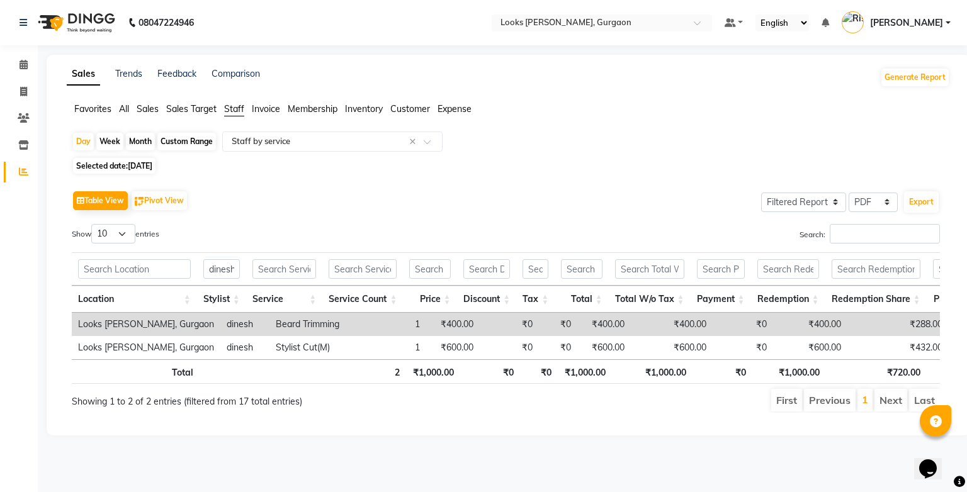
select select "2025"
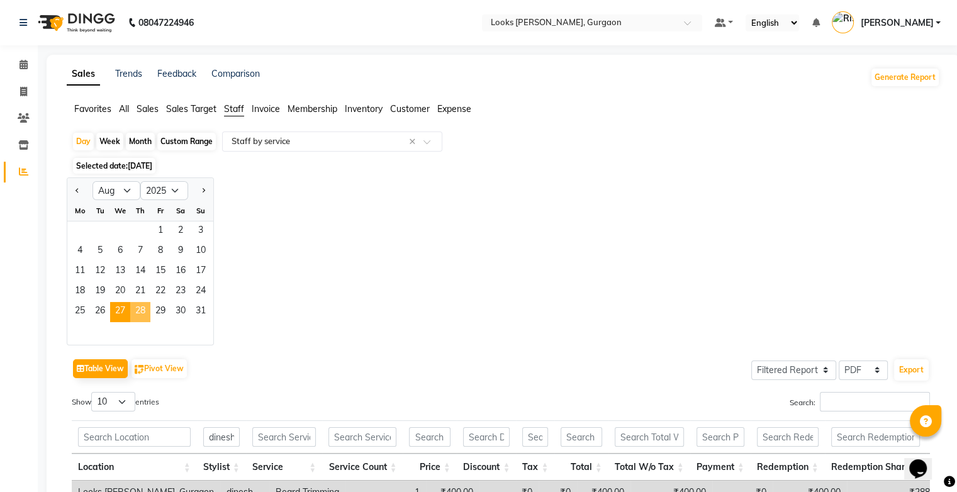
click at [138, 318] on span "28" at bounding box center [140, 312] width 20 height 20
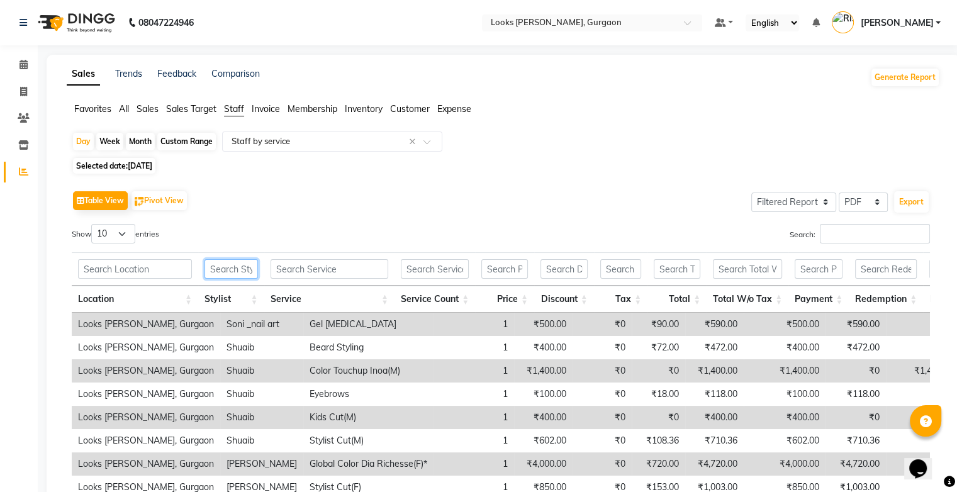
click at [228, 268] on input "text" at bounding box center [231, 269] width 53 height 20
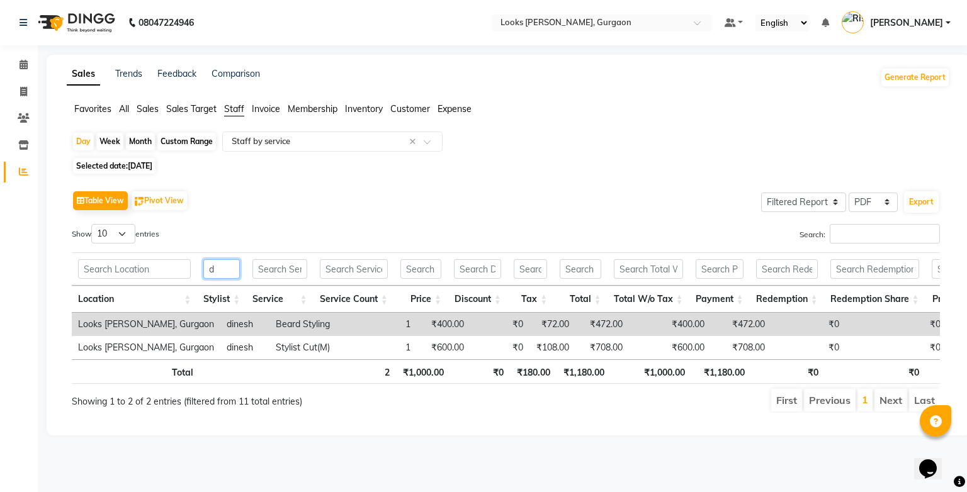
type input "d"
click at [152, 169] on span "[DATE]" at bounding box center [140, 165] width 25 height 9
select select "8"
select select "2025"
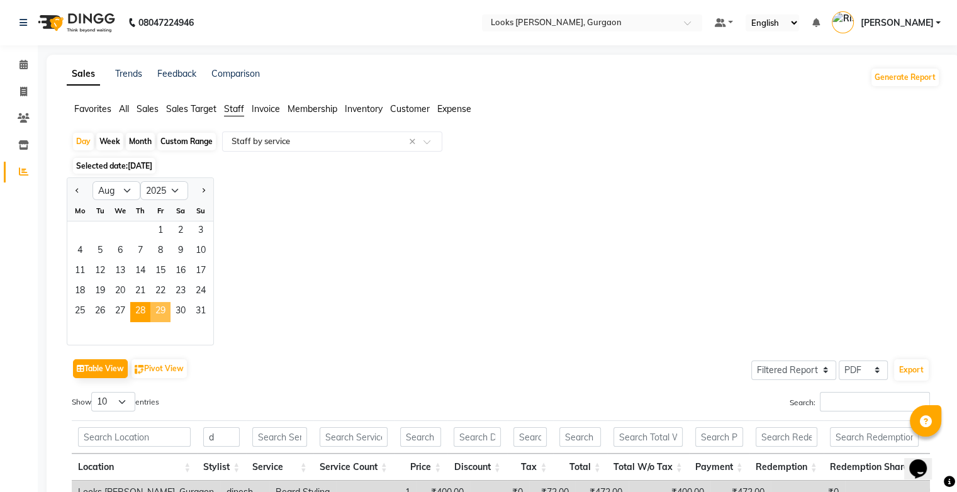
click at [161, 311] on span "29" at bounding box center [160, 312] width 20 height 20
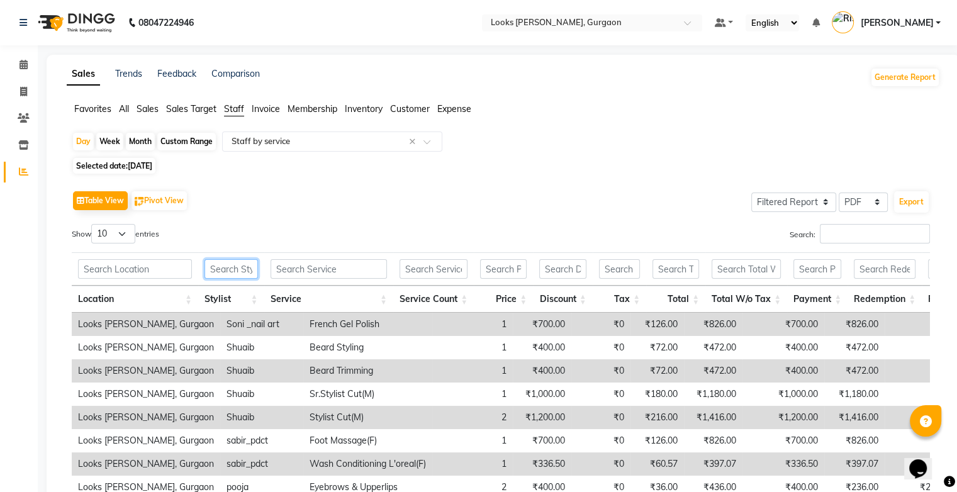
click at [221, 272] on input "text" at bounding box center [231, 269] width 53 height 20
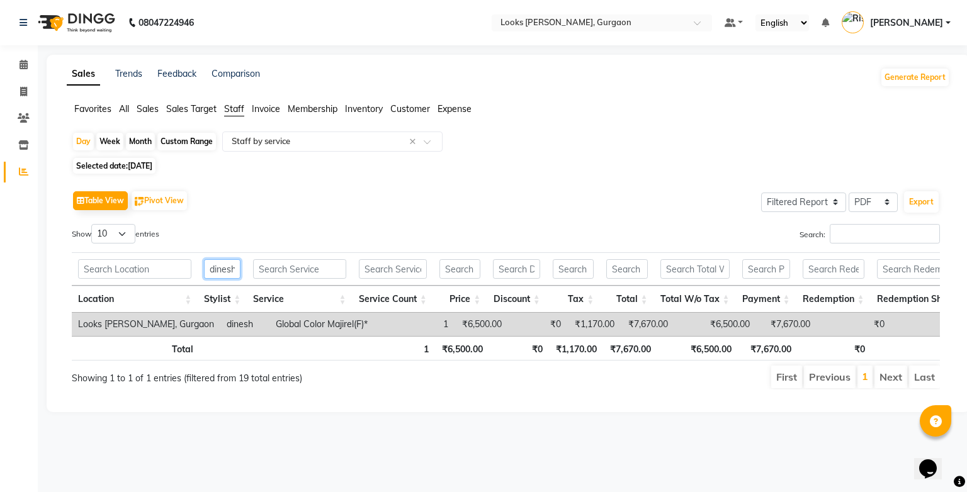
scroll to position [0, 1]
type input "dinesh"
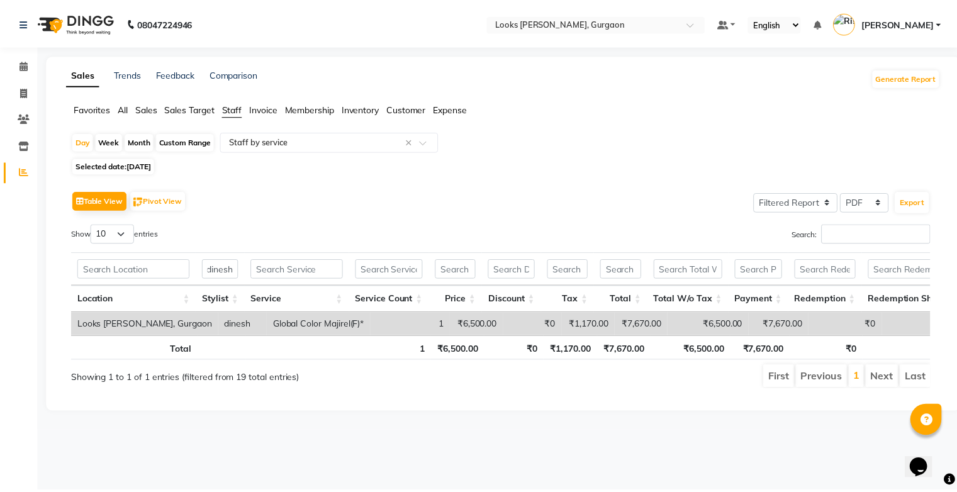
scroll to position [0, 0]
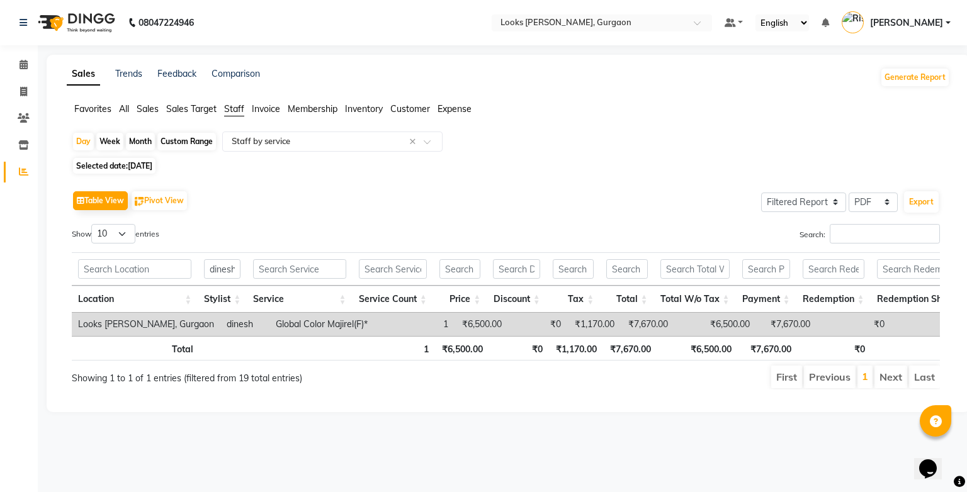
click at [152, 167] on span "[DATE]" at bounding box center [140, 165] width 25 height 9
select select "8"
select select "2025"
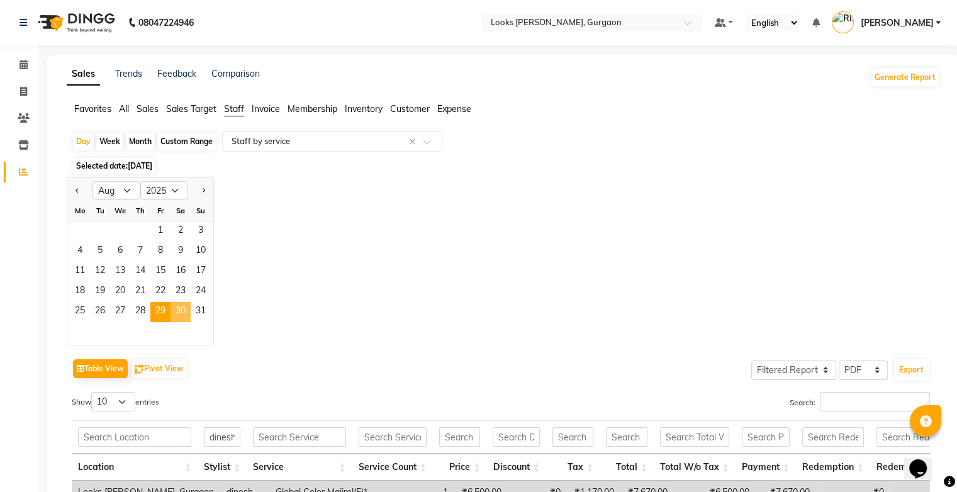
click at [178, 308] on span "30" at bounding box center [181, 312] width 20 height 20
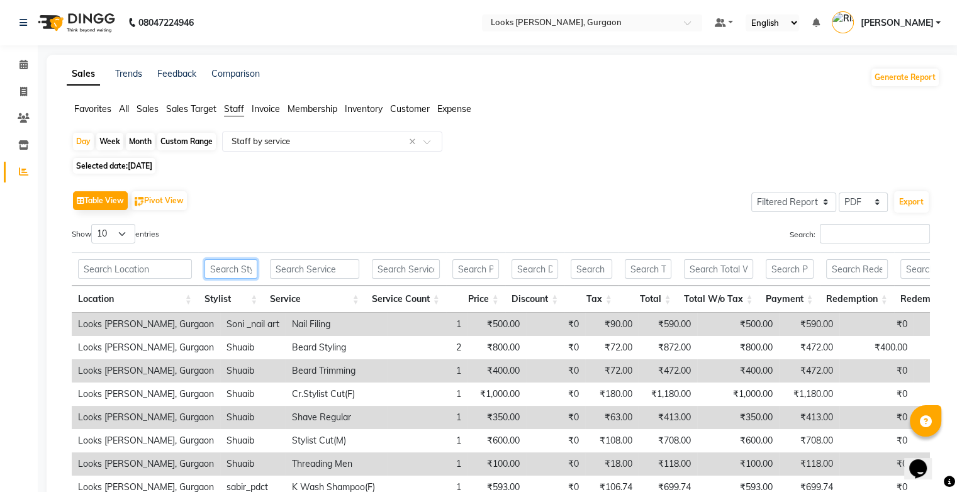
click at [229, 274] on input "text" at bounding box center [231, 269] width 53 height 20
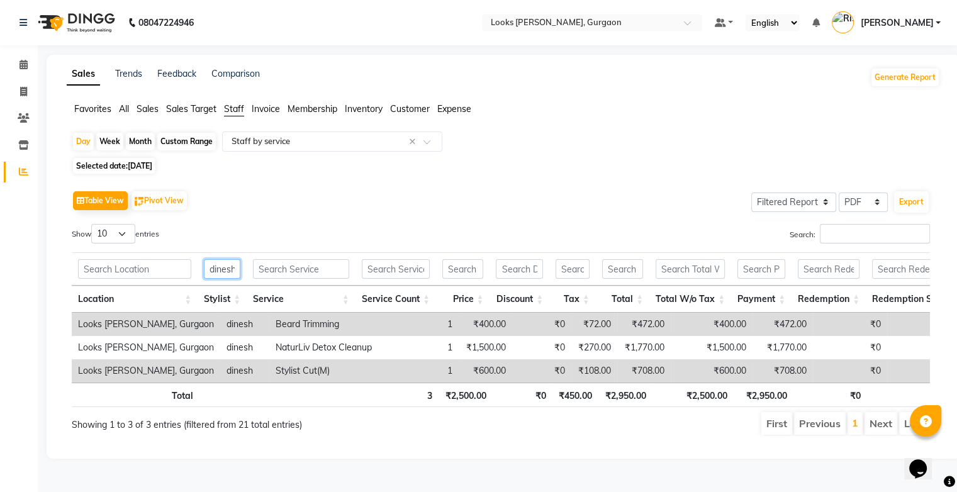
scroll to position [0, 1]
type input "dinesh"
click at [152, 171] on span "[DATE]" at bounding box center [140, 165] width 25 height 9
select select "8"
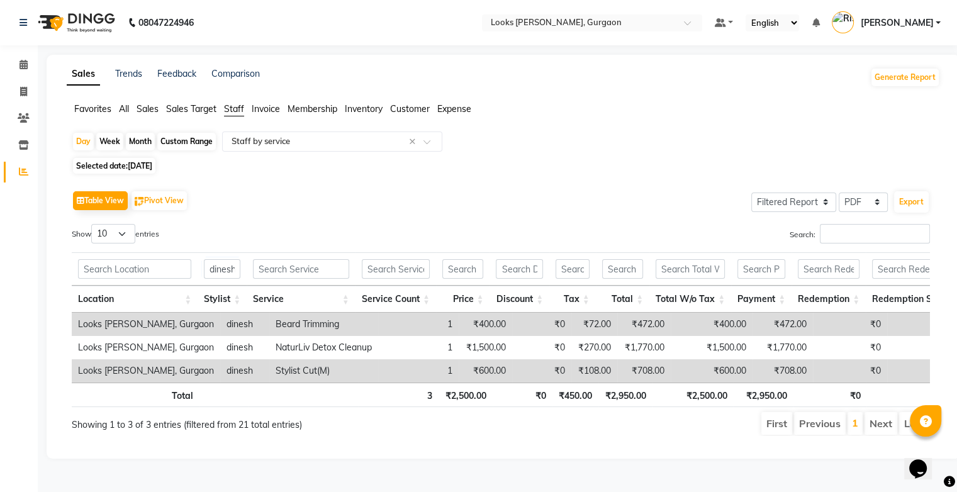
select select "2025"
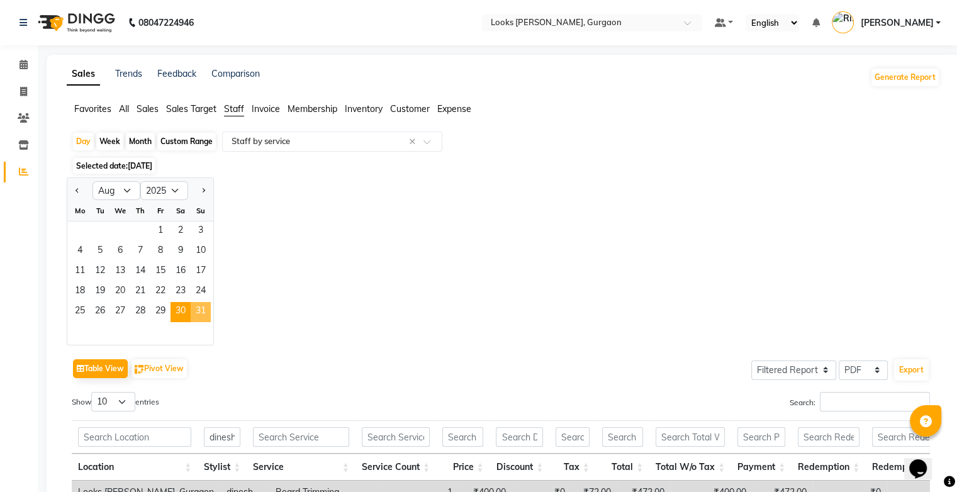
click at [196, 306] on span "31" at bounding box center [201, 312] width 20 height 20
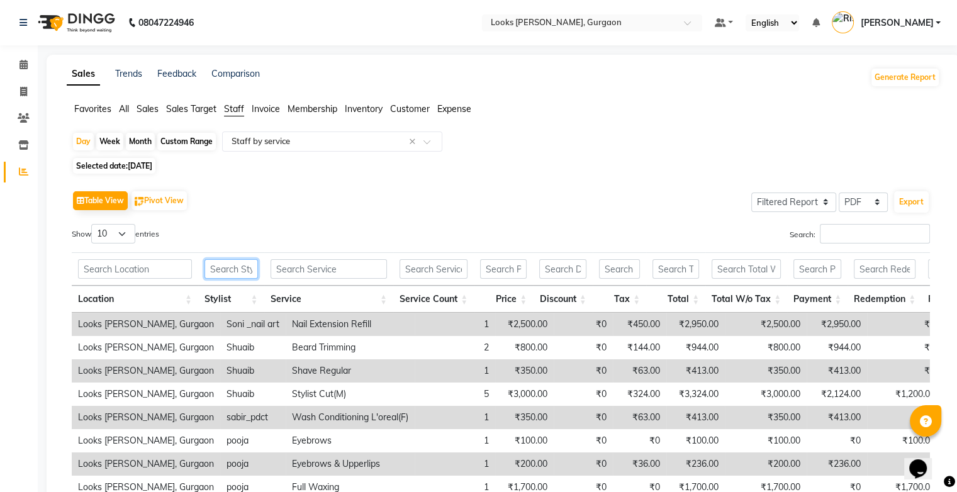
click at [244, 271] on input "text" at bounding box center [231, 269] width 53 height 20
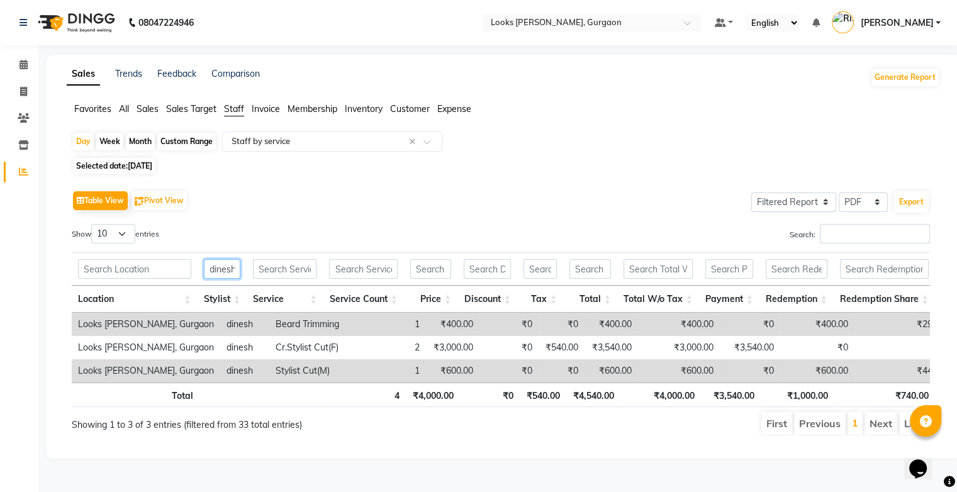
scroll to position [0, 1]
type input "dinesh"
click at [29, 59] on span at bounding box center [24, 65] width 22 height 14
